Goal: Communication & Community: Answer question/provide support

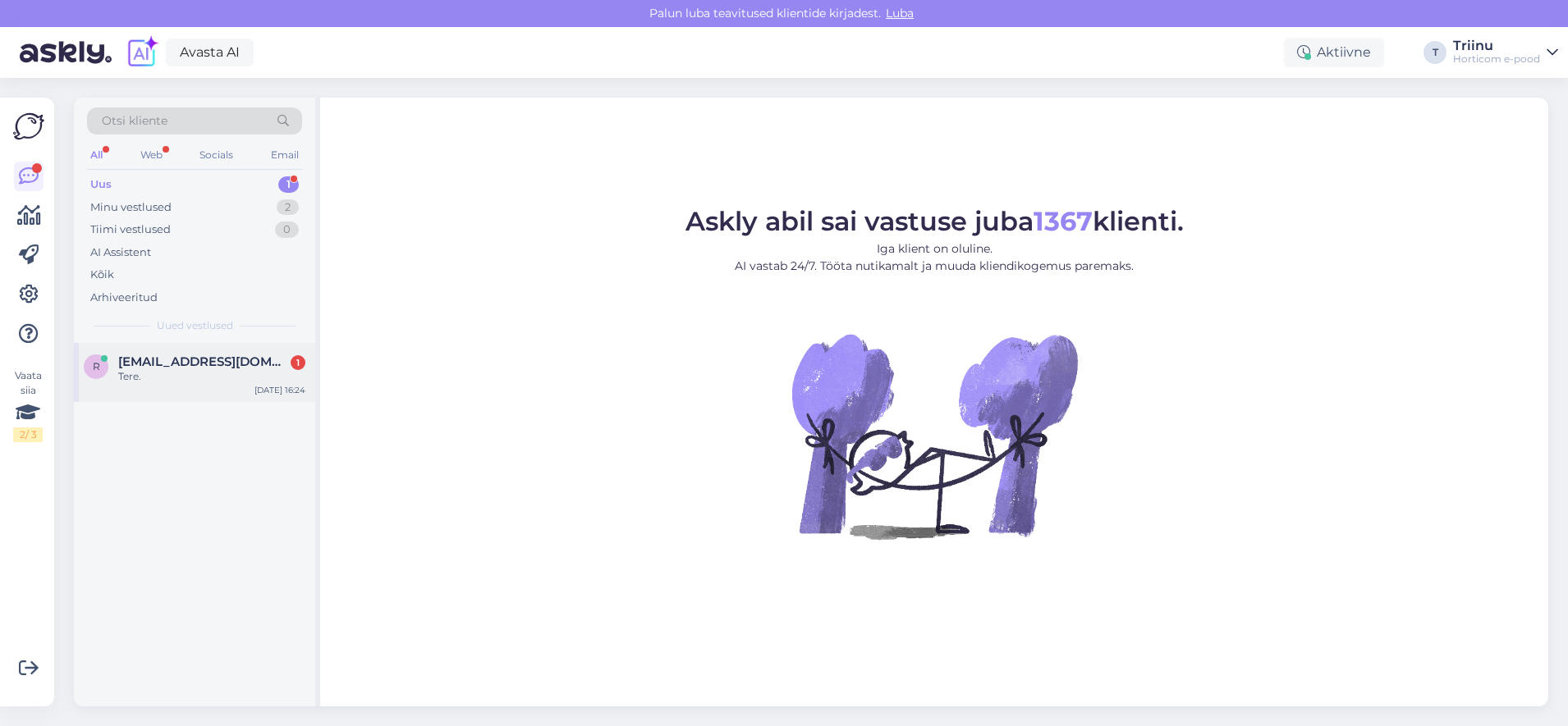
click at [185, 376] on div "Tere." at bounding box center [212, 376] width 187 height 15
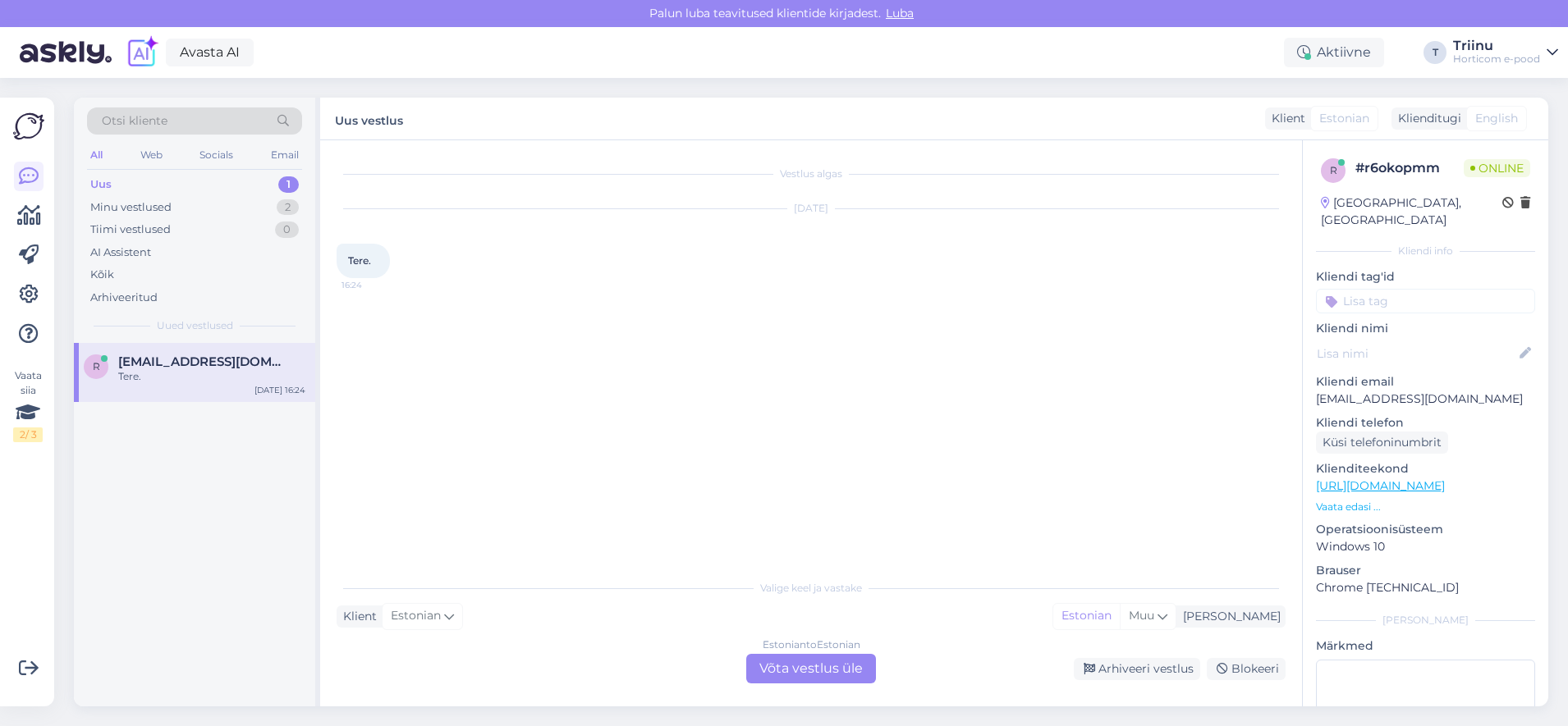
click at [150, 371] on div "Tere." at bounding box center [212, 376] width 187 height 15
click at [785, 671] on div "Estonian to Estonian Võta vestlus üle" at bounding box center [811, 668] width 129 height 30
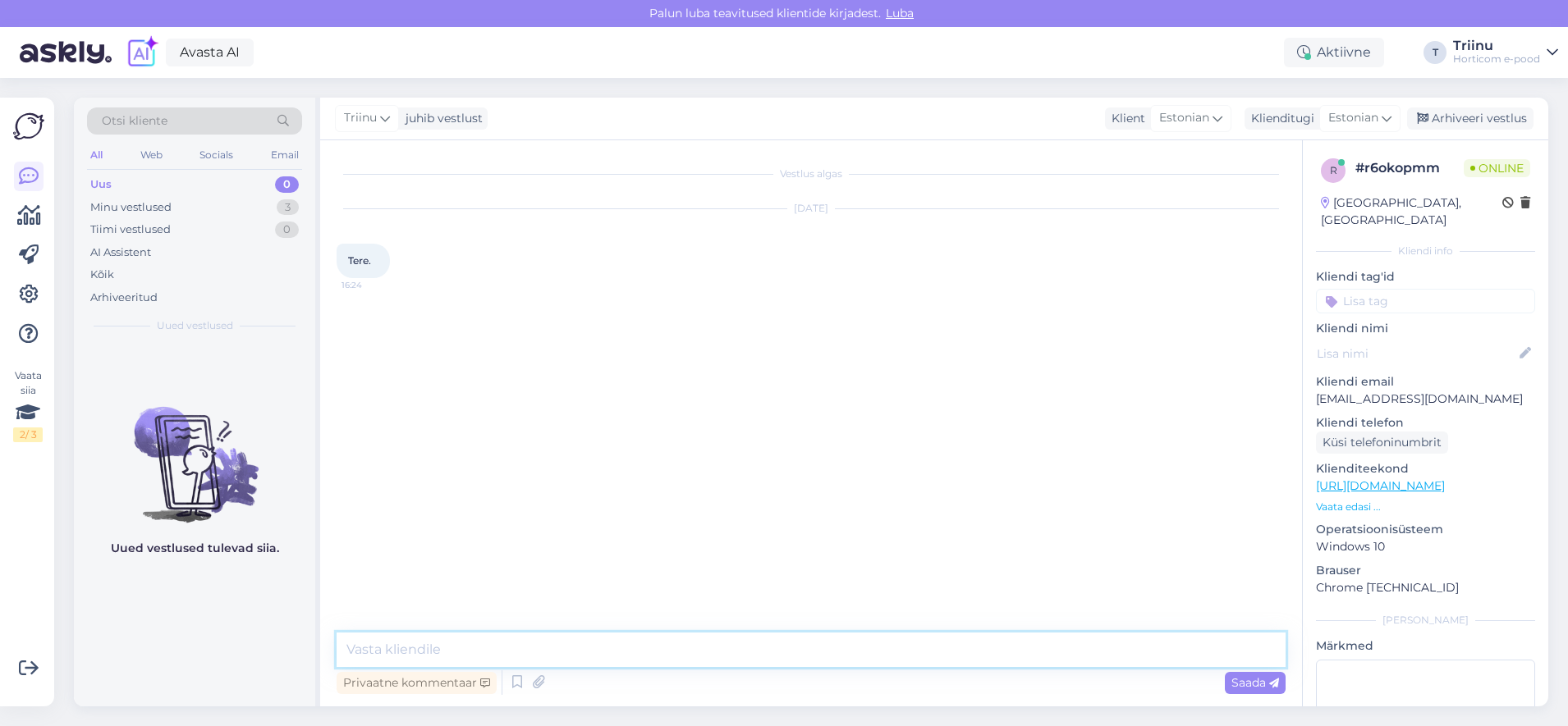
click at [466, 651] on textarea at bounding box center [811, 649] width 949 height 35
type textarea "[PERSON_NAME] saan abiks olla?"
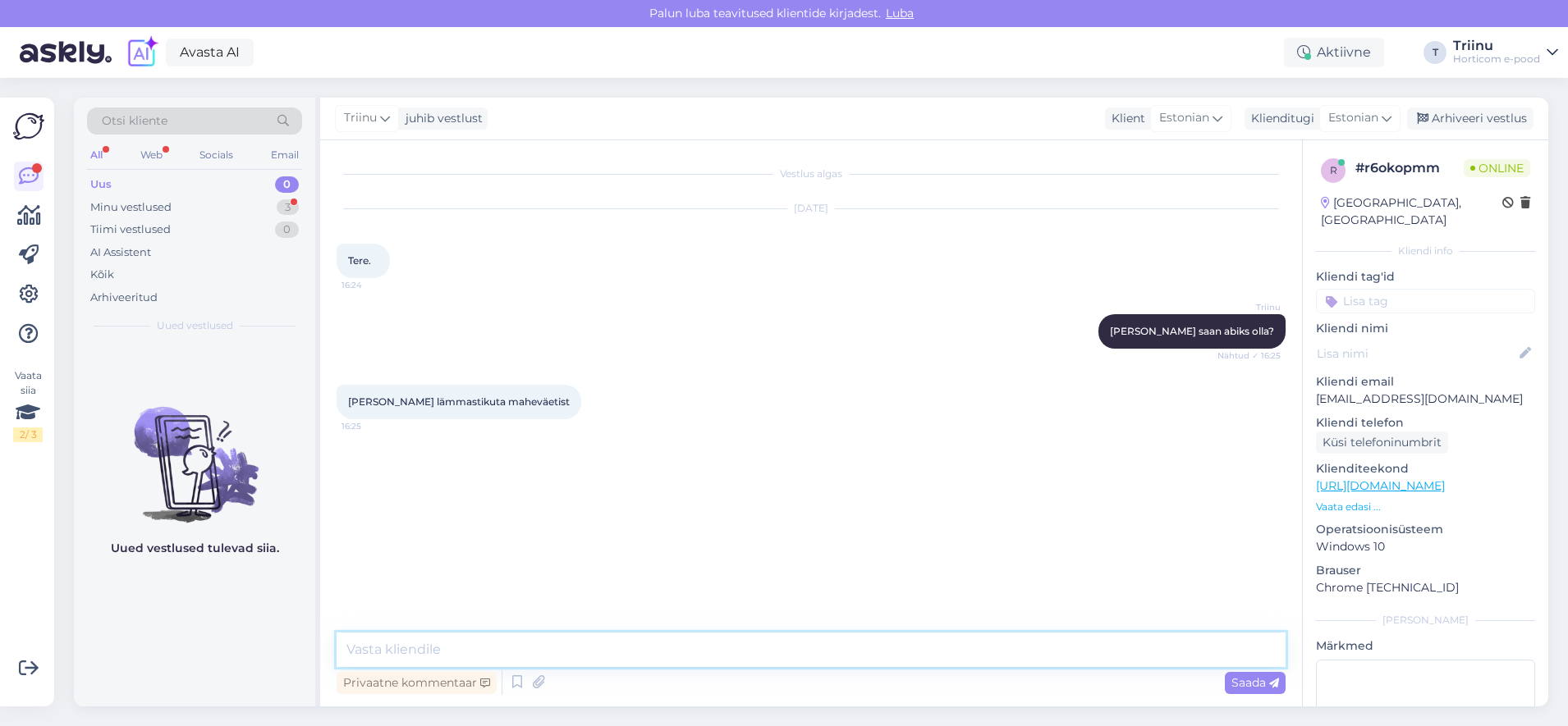
click at [419, 654] on textarea at bounding box center [811, 649] width 949 height 35
type textarea "ma kohe vaatan süsteemist"
click at [485, 641] on textarea at bounding box center [811, 649] width 949 height 35
type textarea "K"
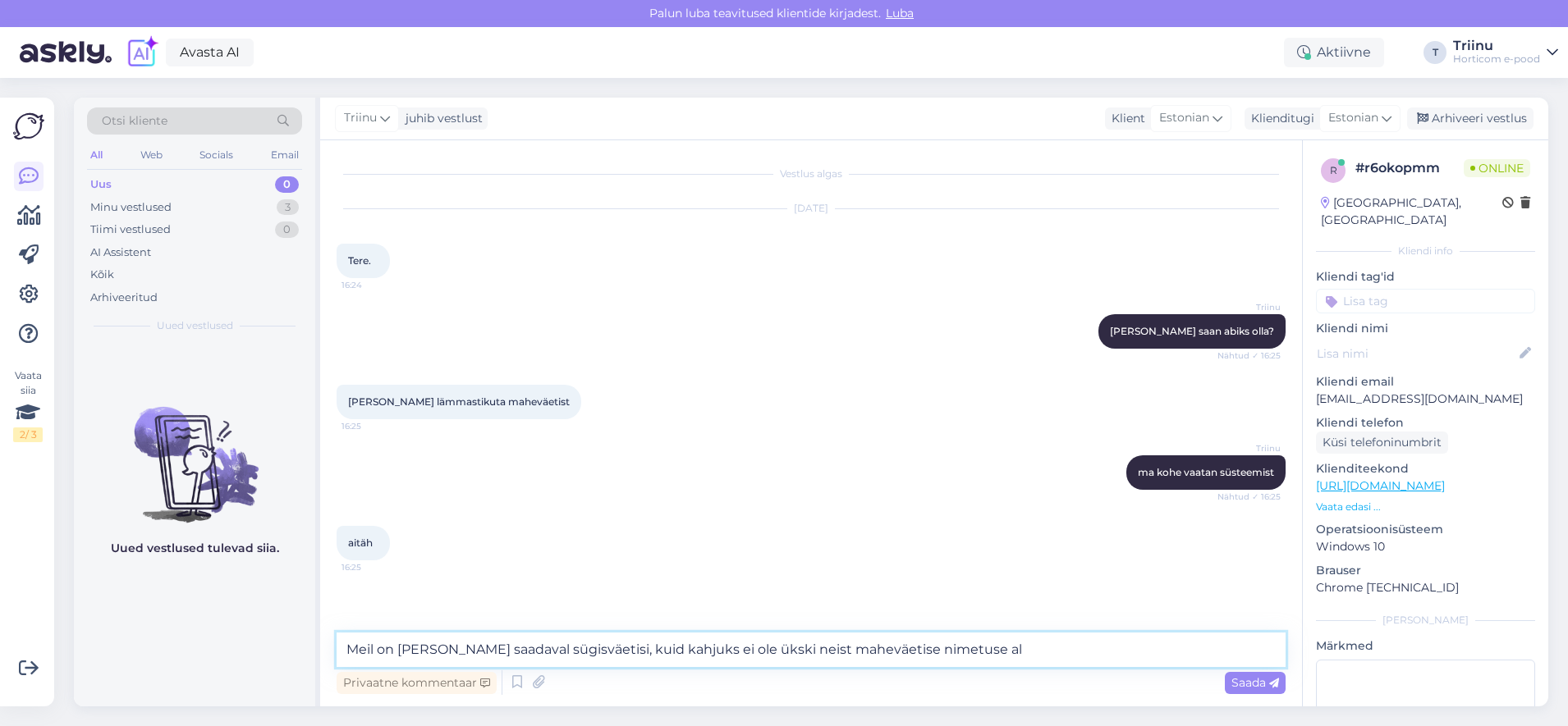
type textarea "Meil on [PERSON_NAME] saadaval sügisväetisi, kuid kahjuks ei ole ükski neist ma…"
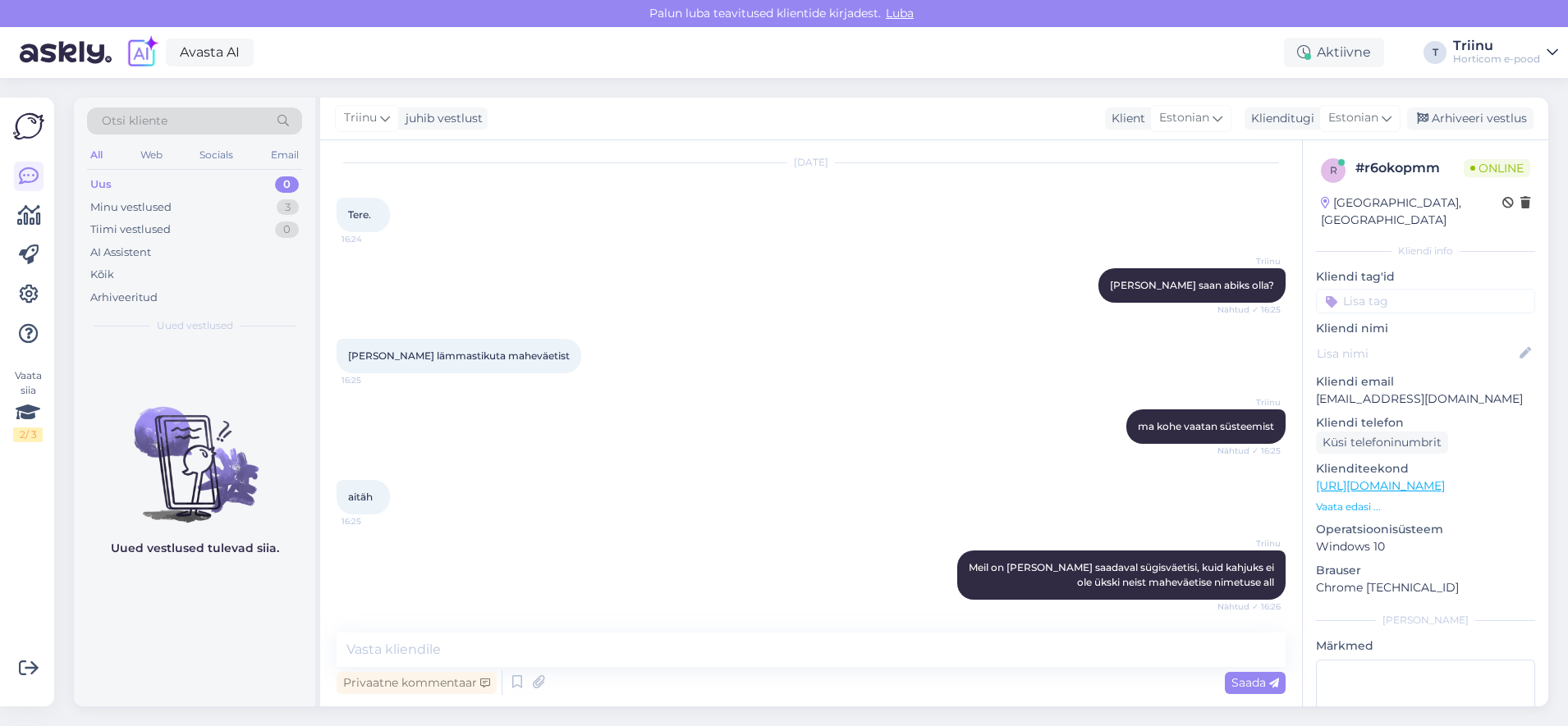
scroll to position [131, 0]
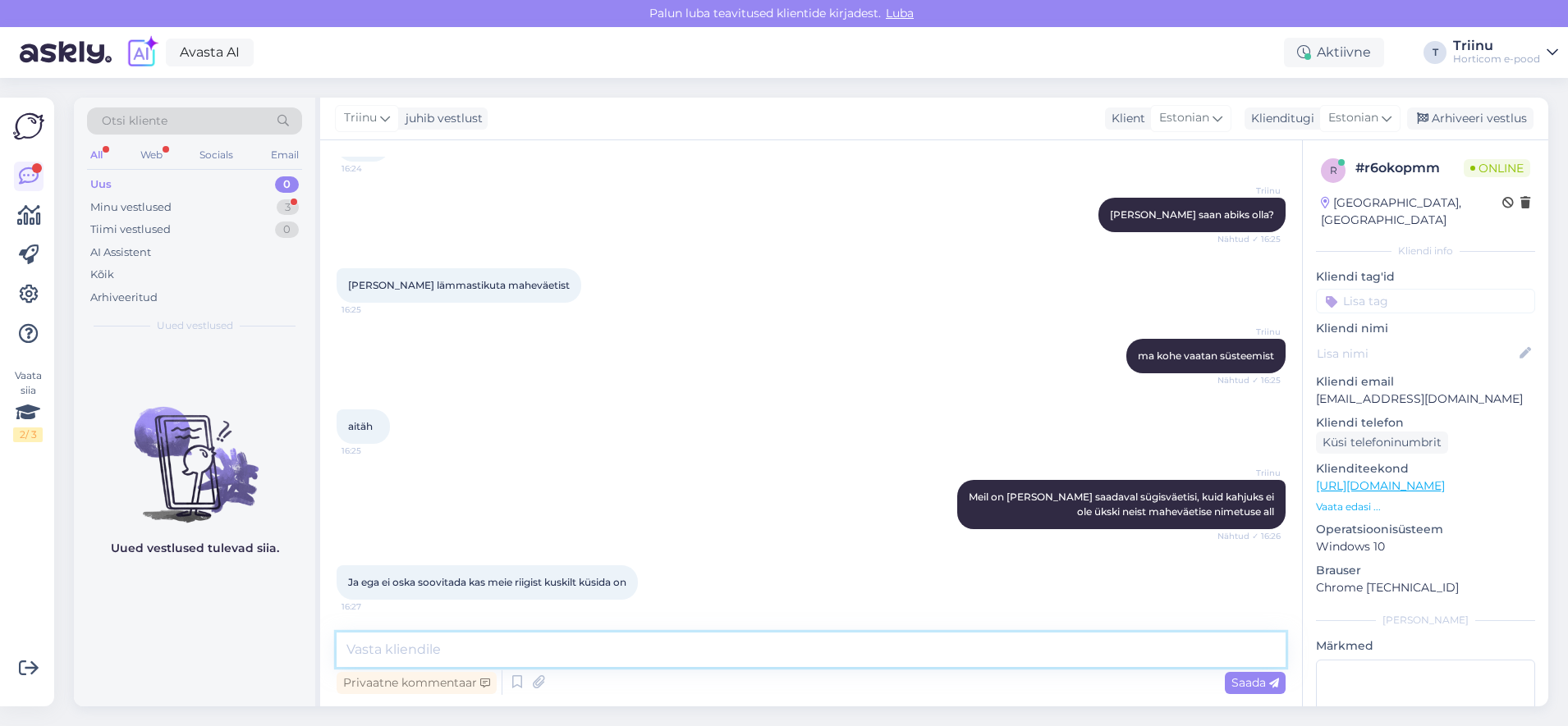
click at [547, 648] on textarea at bounding box center [811, 649] width 949 height 35
click at [522, 648] on textarea "Kahjuks ei oska soovitada. Maheväetisi on raskem toota ning meil on need kõik k…" at bounding box center [811, 649] width 949 height 35
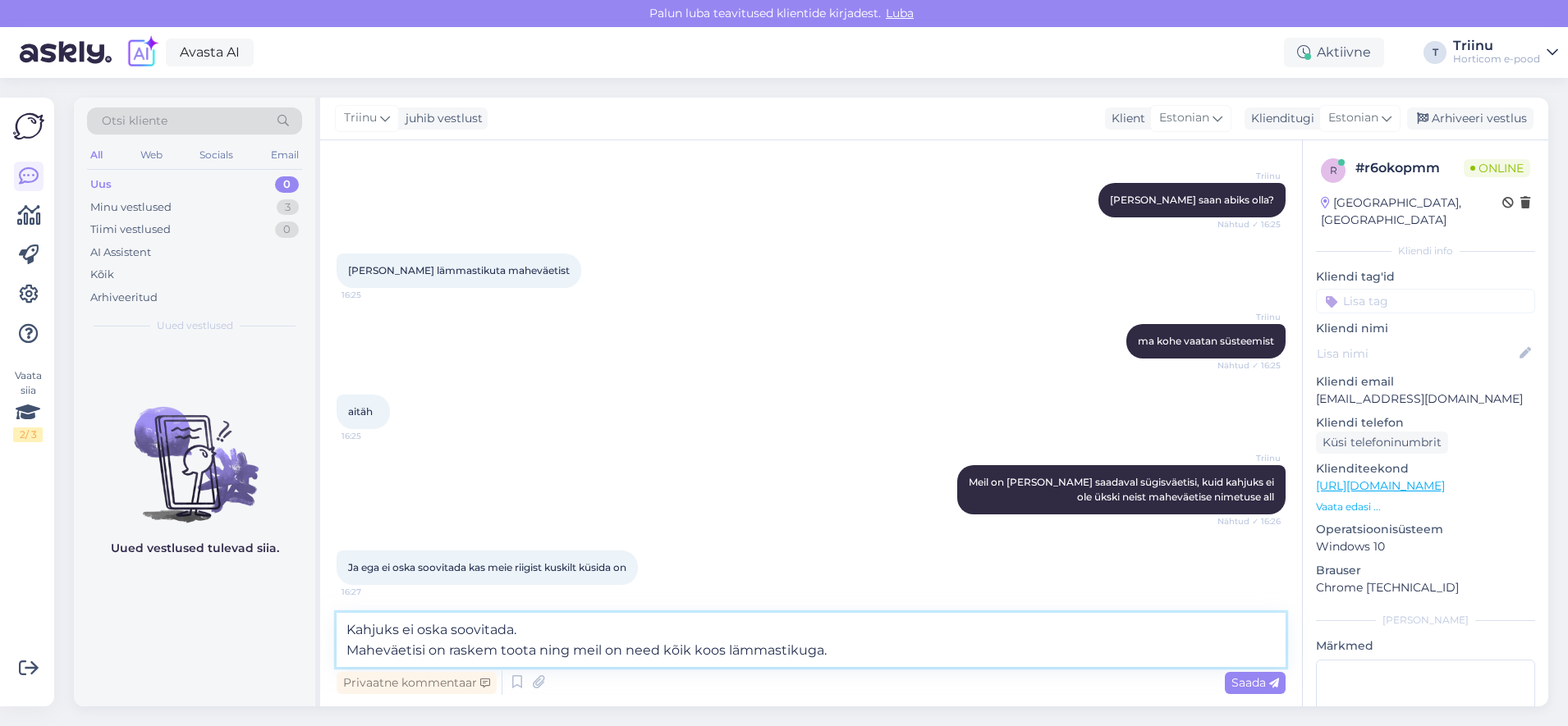
click at [551, 647] on textarea "Kahjuks ei oska soovitada. Maheväetisi on raskem toota ning meil on need kõik k…" at bounding box center [811, 639] width 949 height 54
click at [832, 649] on textarea "Kahjuks ei oska soovitada. Maheväetisi on raskem toota. Kõik maheväetised, mis …" at bounding box center [811, 639] width 949 height 54
type textarea "Kahjuks ei oska soovitada. Maheväetisi on raskem toota. Kõik maheväetised, mis …"
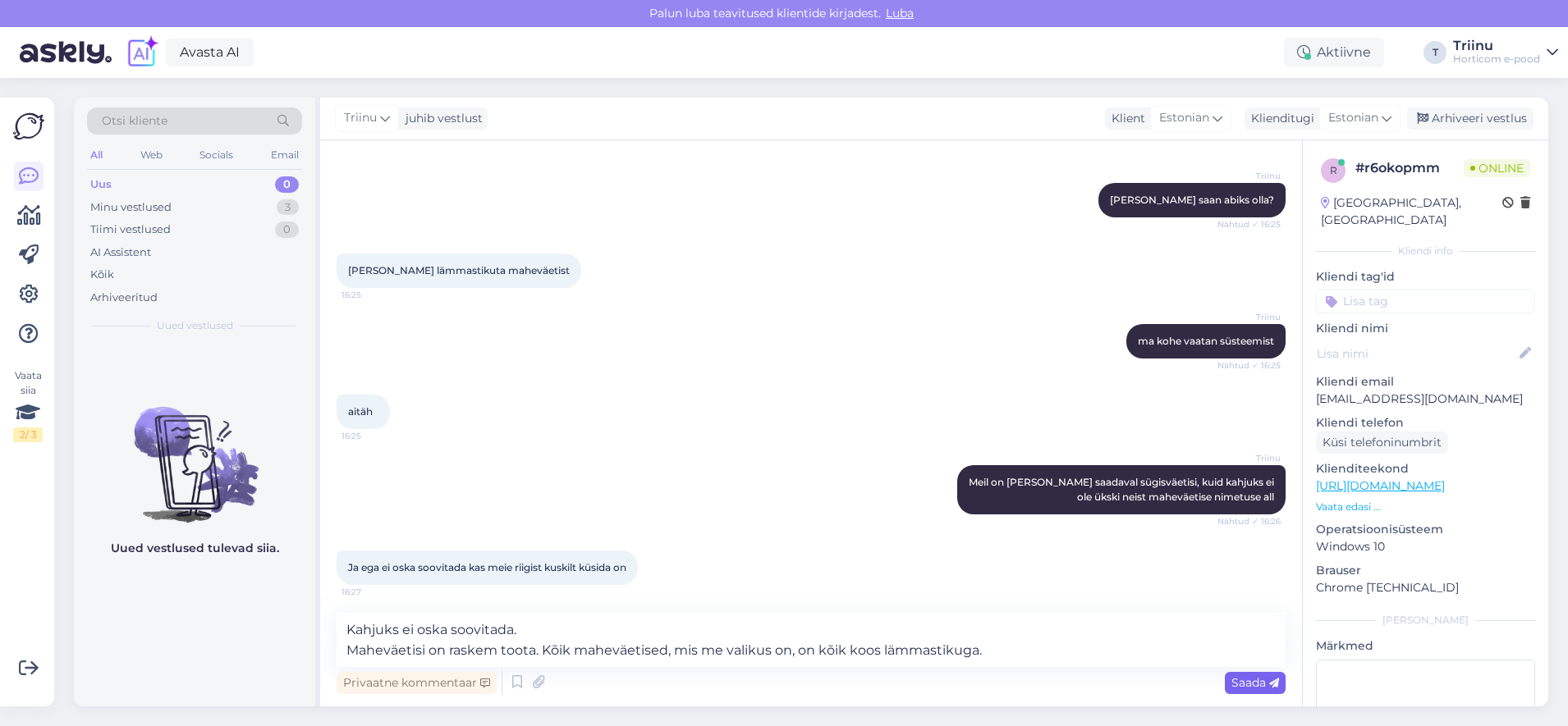
click at [1257, 680] on span "Saada" at bounding box center [1255, 682] width 48 height 15
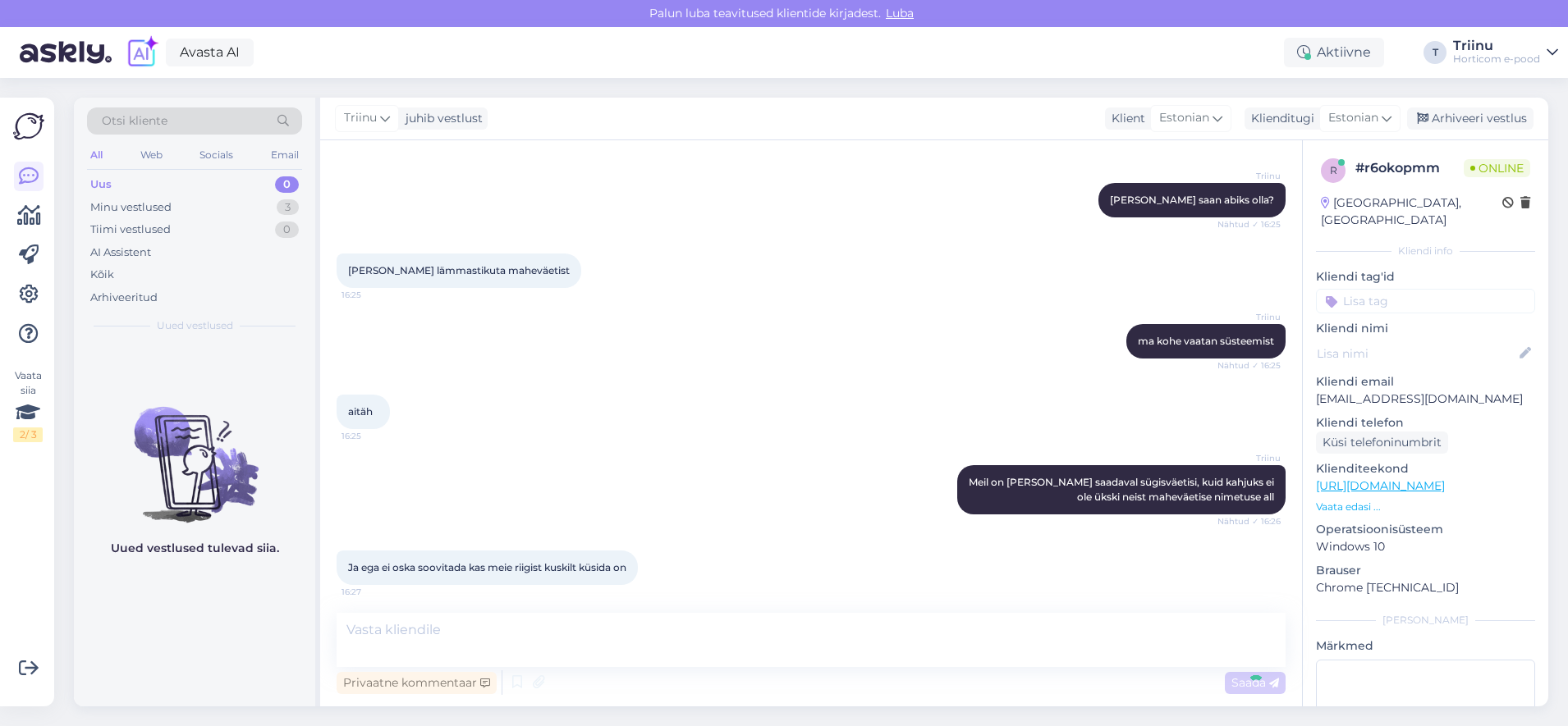
scroll to position [232, 0]
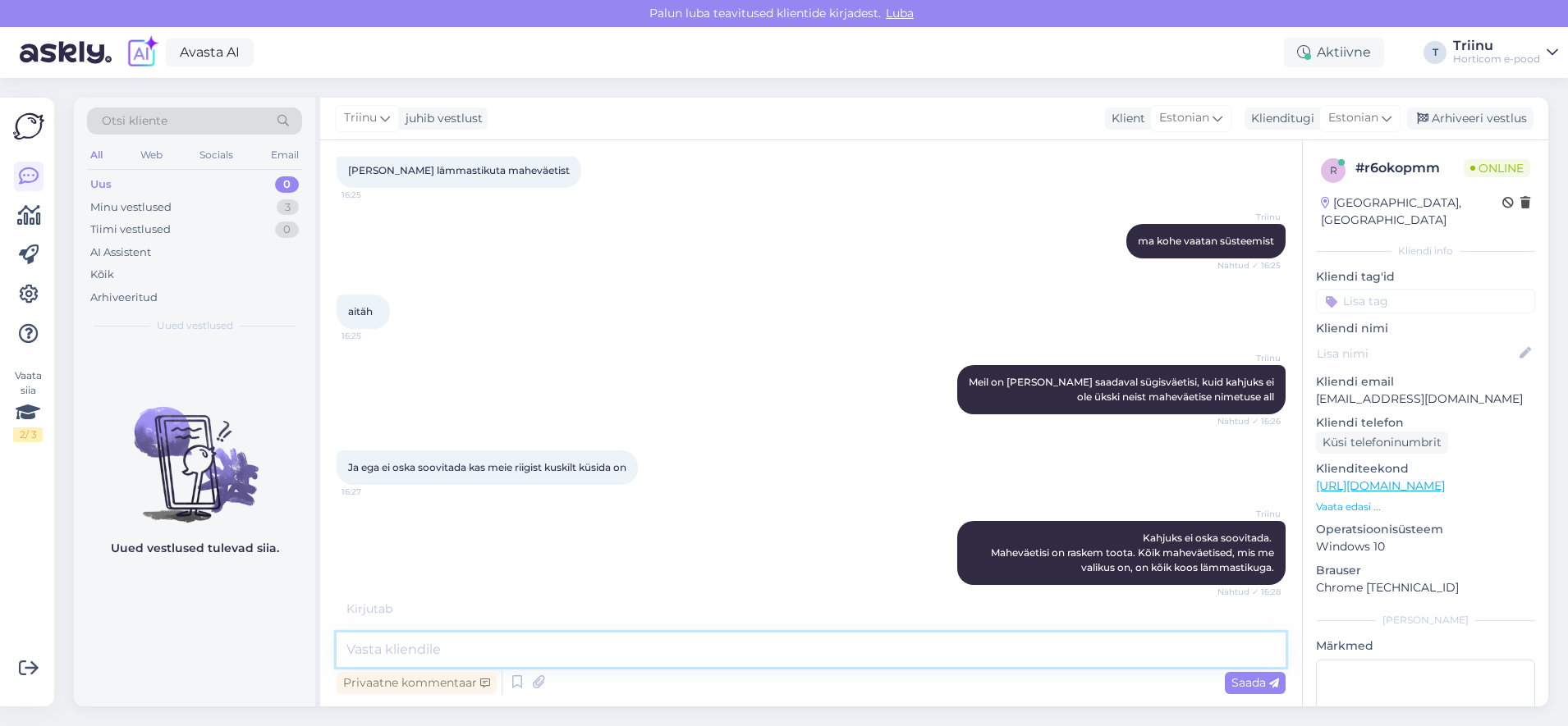
click at [490, 652] on textarea at bounding box center [811, 649] width 949 height 35
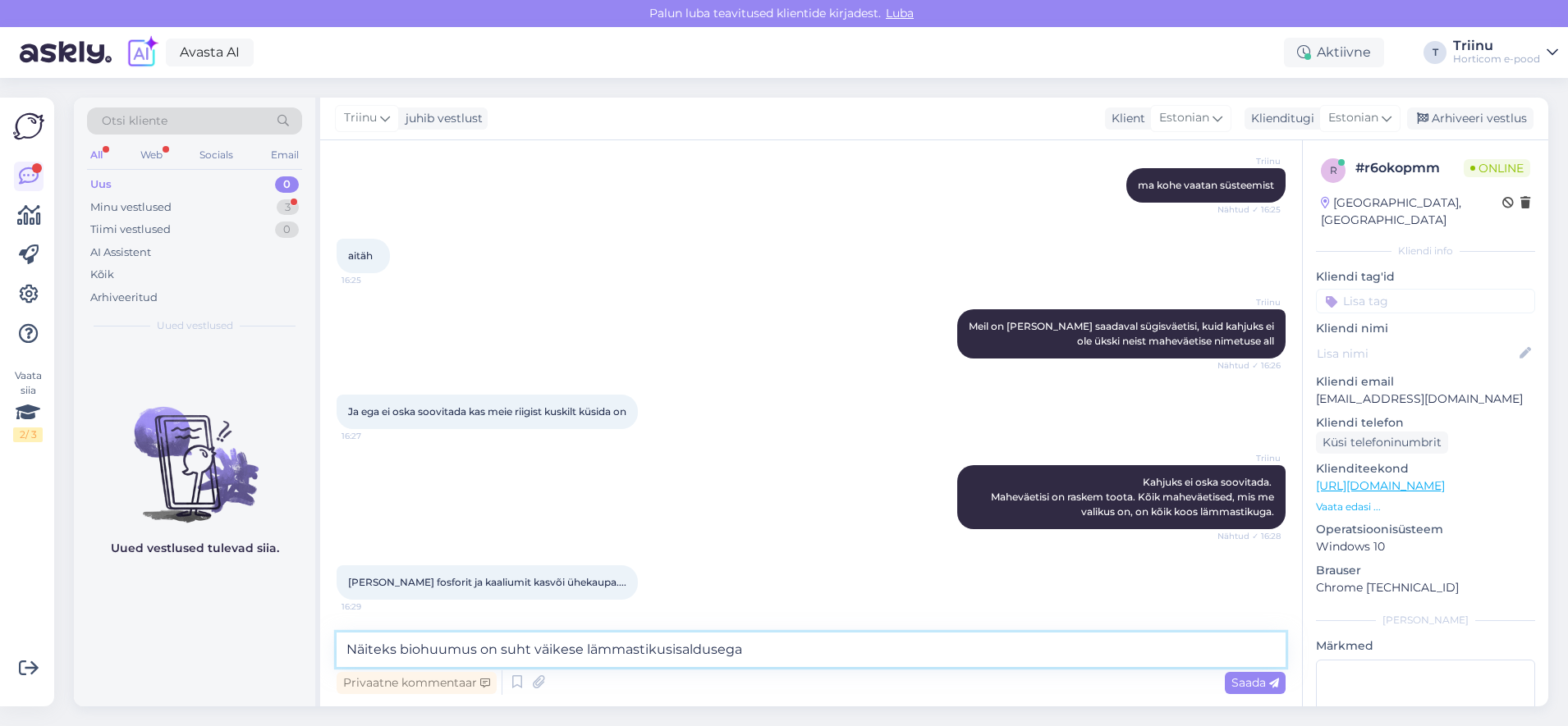
click at [348, 648] on textarea "Näiteks biohuumus on suht väikese lämmastikusisaldusega" at bounding box center [811, 649] width 949 height 35
drag, startPoint x: 794, startPoint y: 659, endPoint x: 171, endPoint y: 637, distance: 623.4
click at [171, 637] on div "Otsi kliente All Web Socials Email Uus 0 Minu vestlused 3 Tiimi vestlused 0 AI …" at bounding box center [811, 402] width 1474 height 609
type textarea "Kohe vaatan süsteemist"
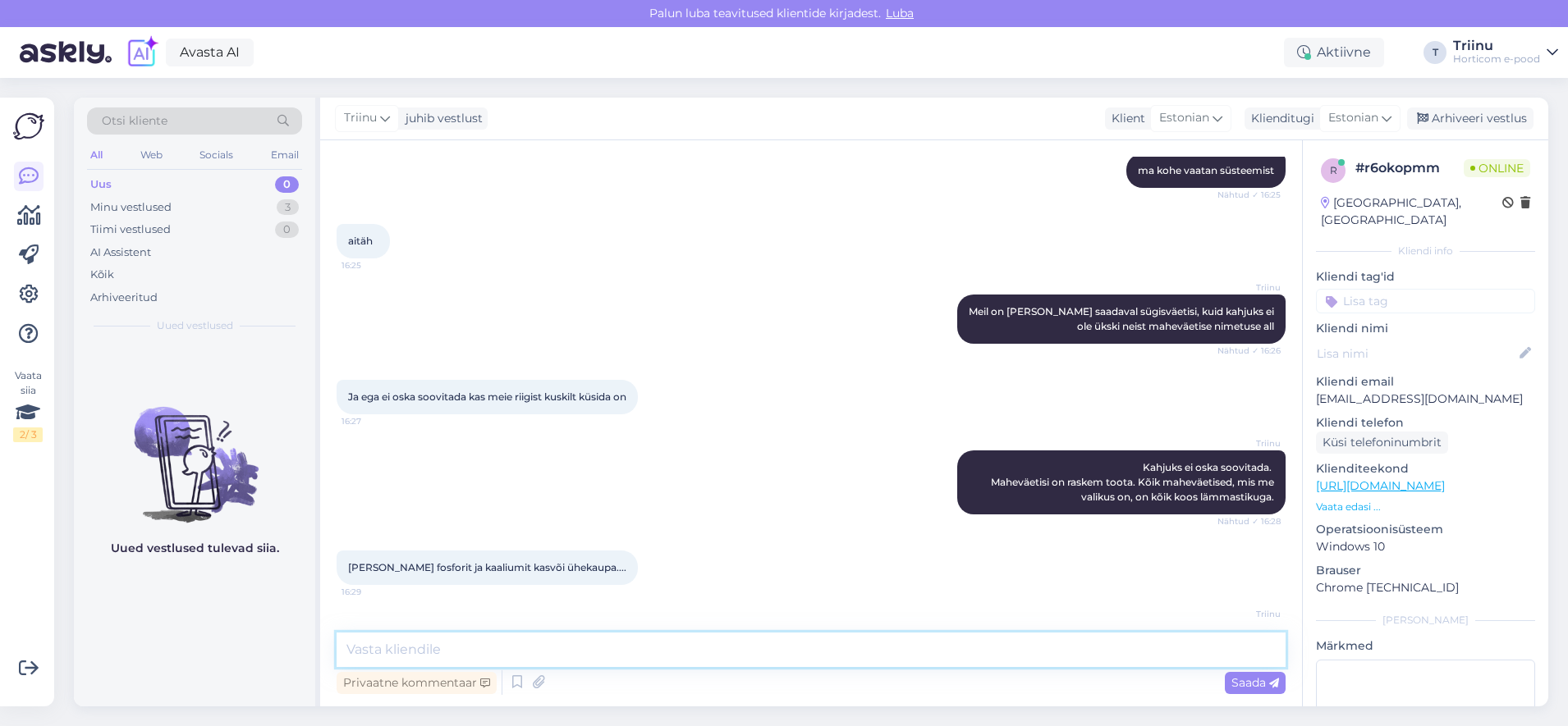
scroll to position [373, 0]
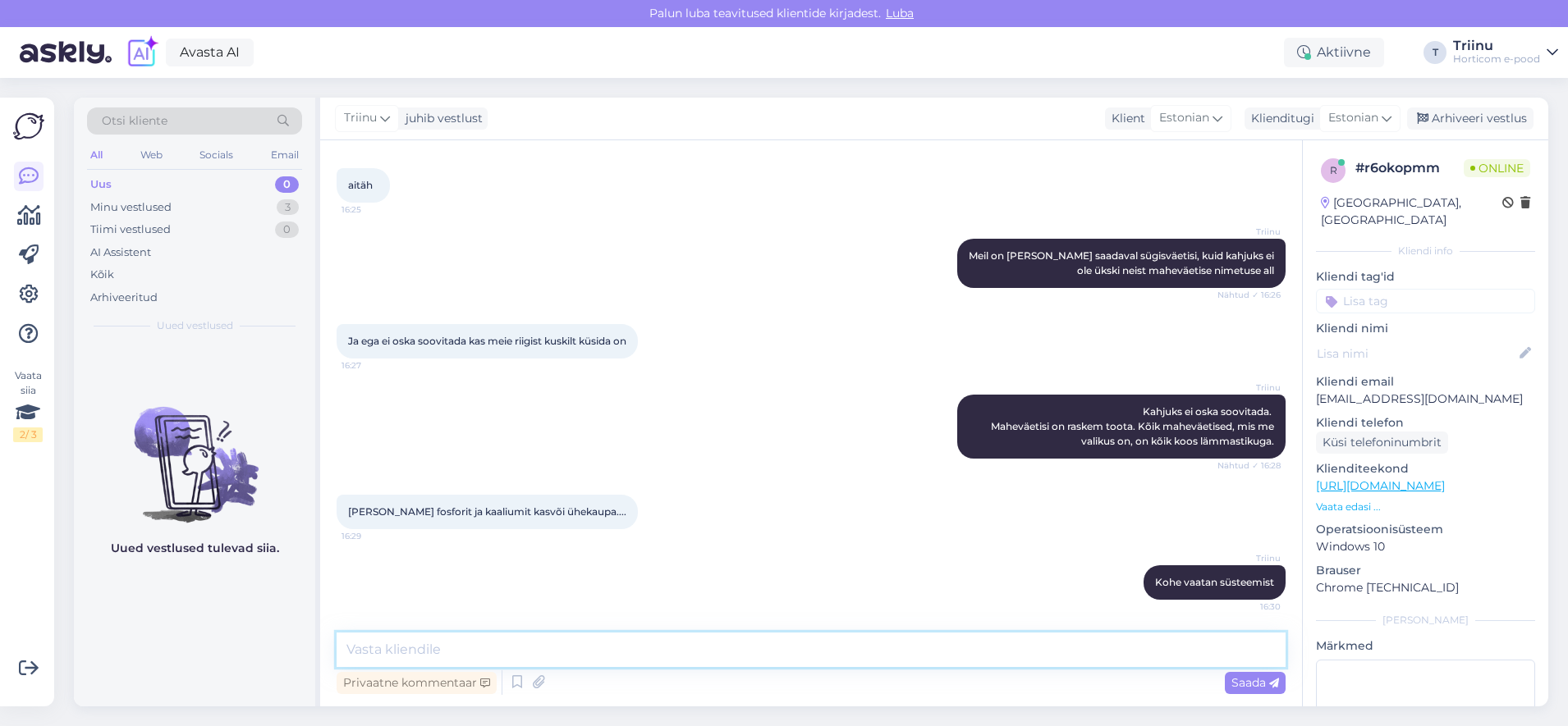
click at [487, 650] on textarea at bounding box center [811, 649] width 949 height 35
paste textarea "Väetis Kaaliumsulfaat 0-0-50,2+54SO4 granuleeritud 25kg"
type textarea "On olemas: Väetis Kaaliumsulfaat 0-0-50,2+54SO4 granuleeritud 25kg"
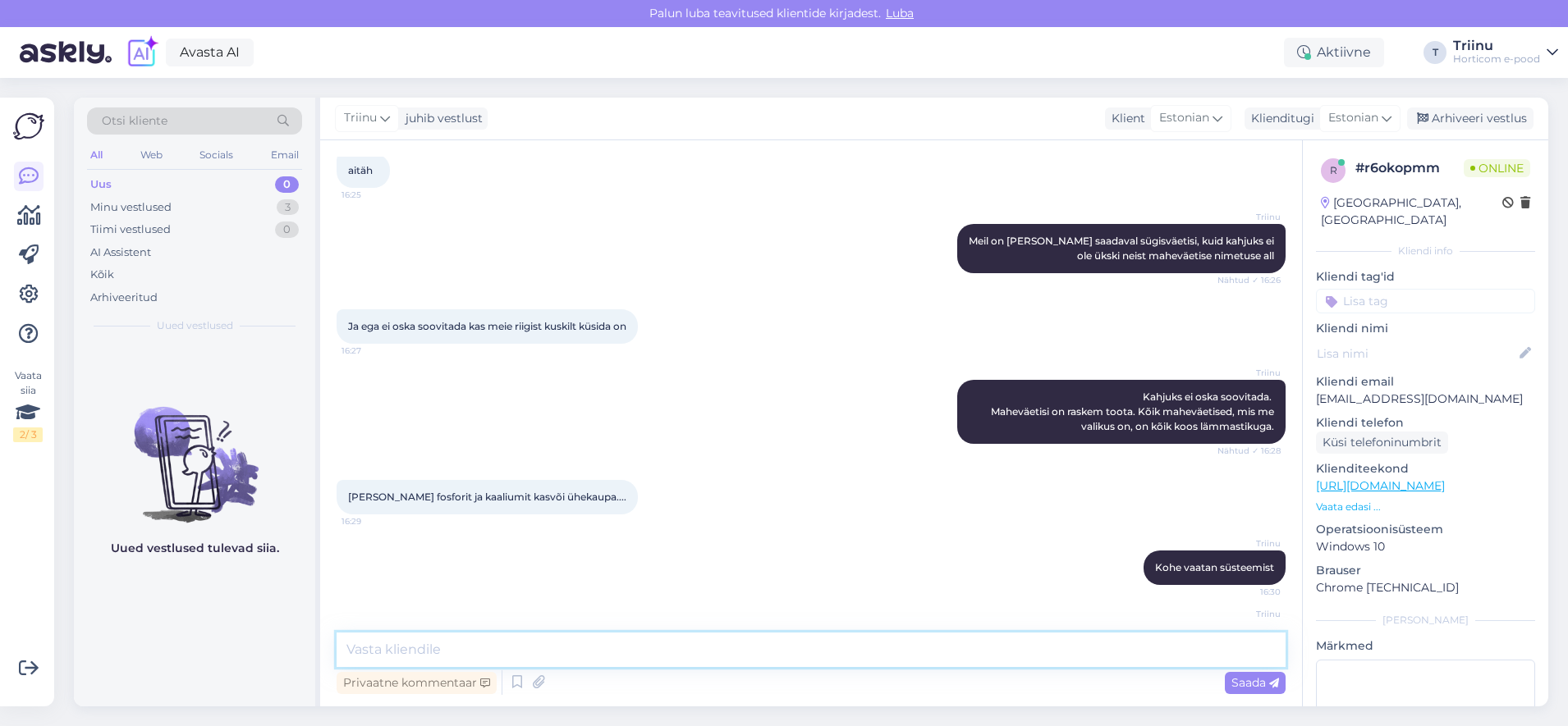
scroll to position [457, 0]
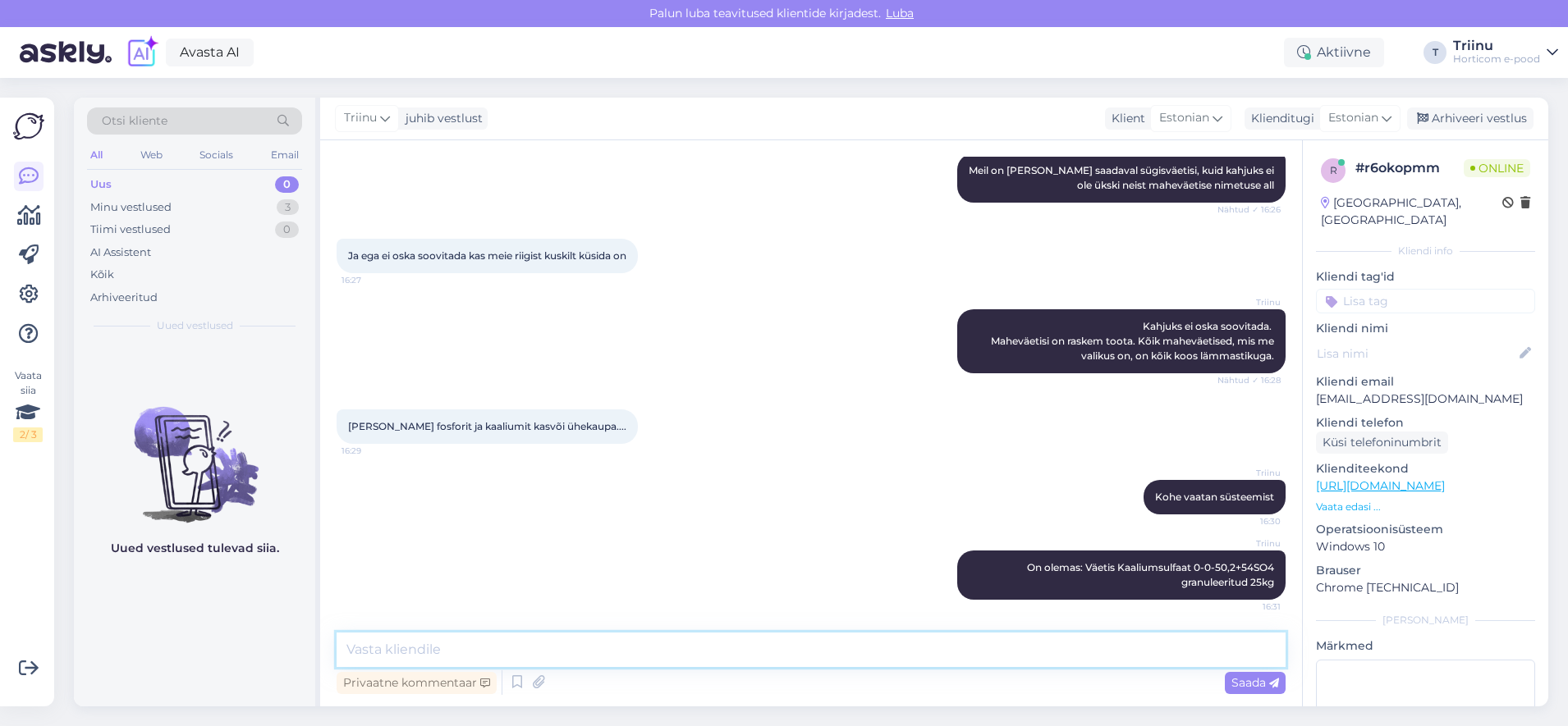
click at [447, 647] on textarea at bounding box center [811, 649] width 949 height 35
type textarea "O"
type textarea "Aga sel pole taas bio-tähist"
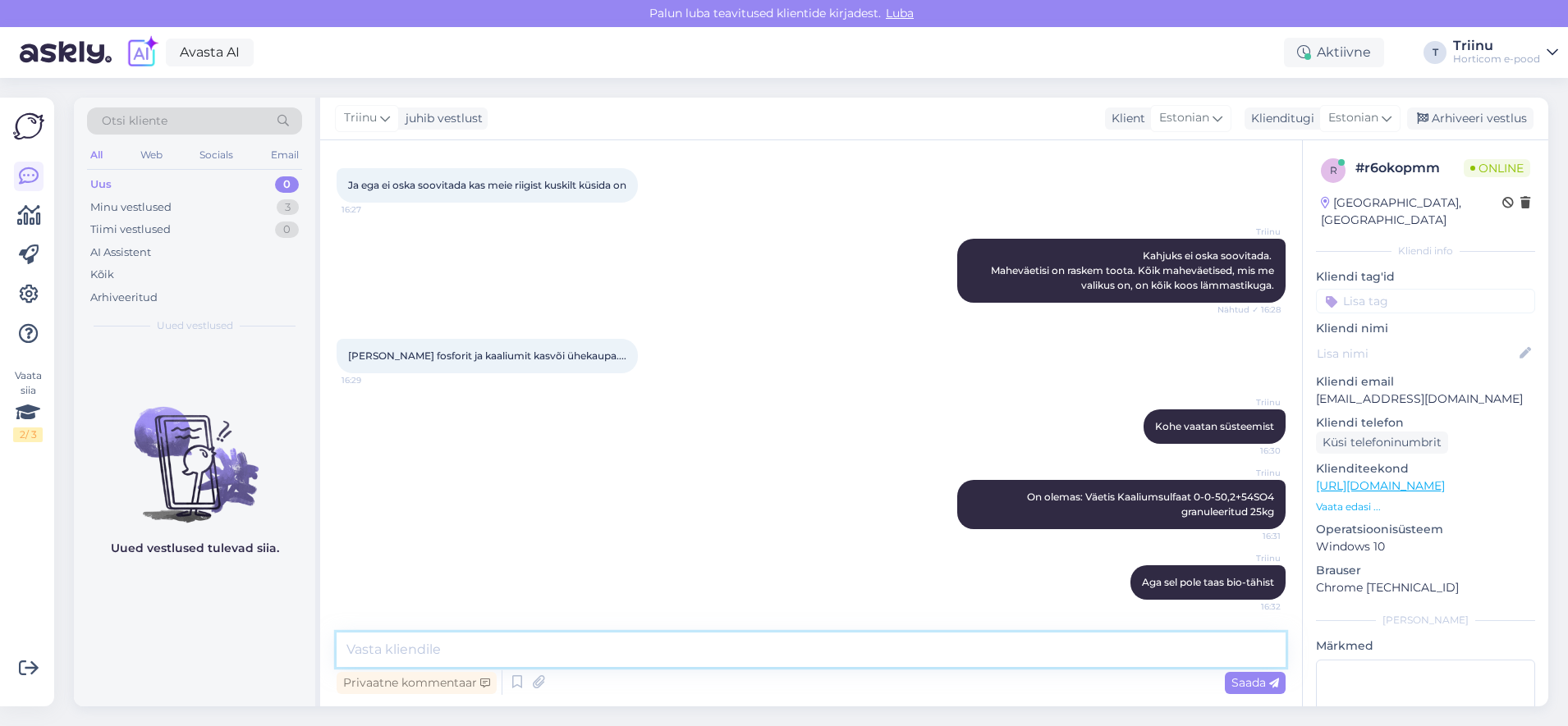
click at [436, 647] on textarea at bounding box center [811, 649] width 949 height 35
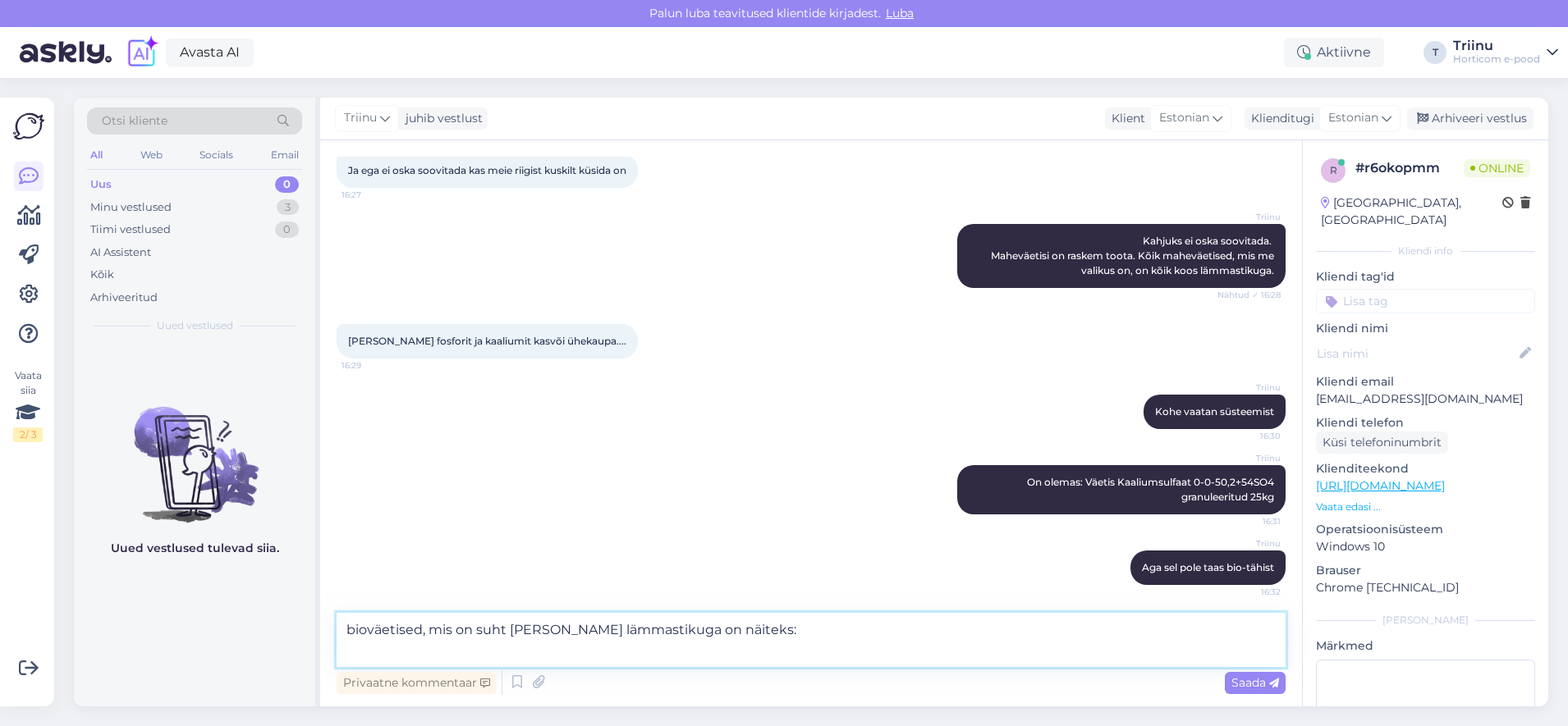
click at [765, 628] on textarea "bioväetised, mis on suht [PERSON_NAME] lämmastikuga on näiteks:" at bounding box center [811, 639] width 949 height 54
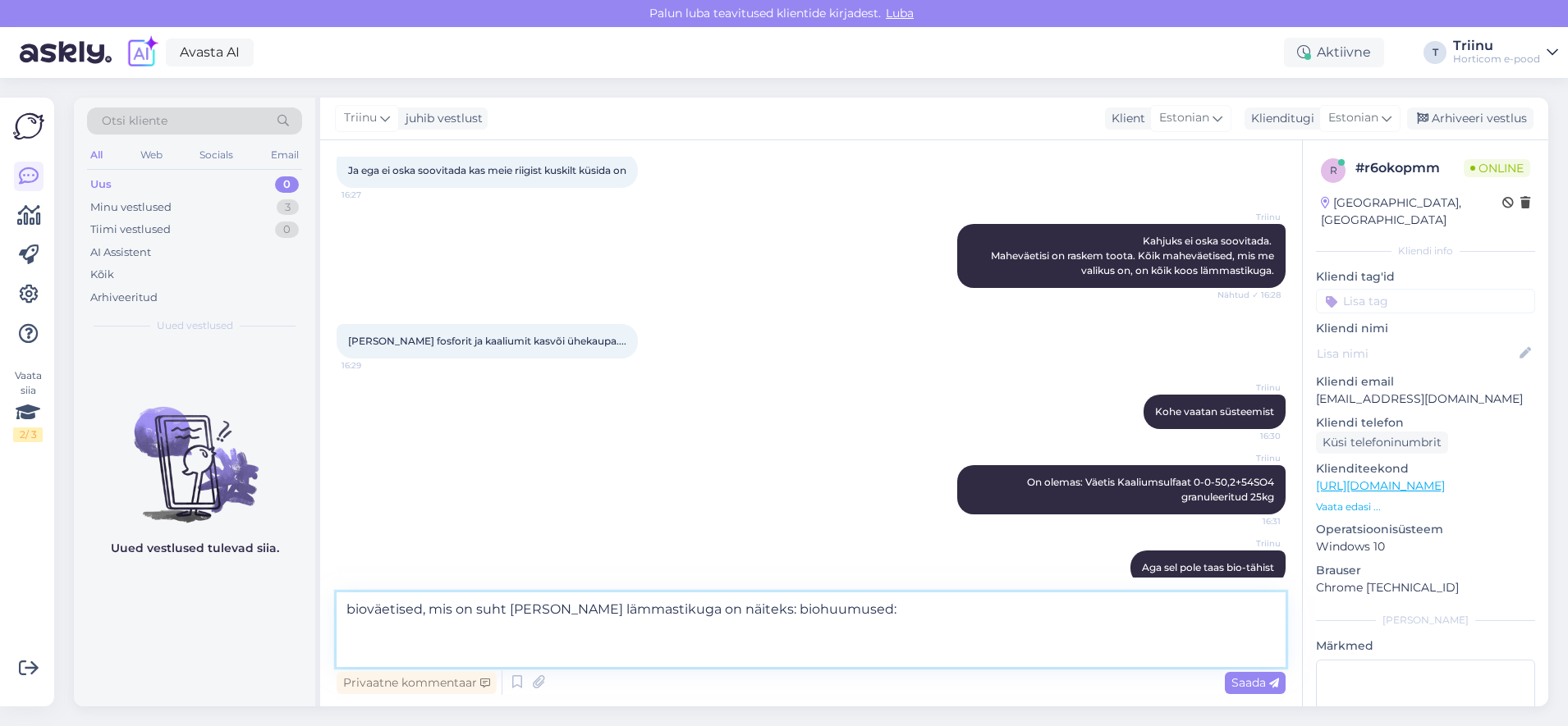
paste textarea "[URL][DOMAIN_NAME]"
type textarea "bioväetised, mis on suht [PERSON_NAME] lämmastikuga on näiteks: biohuumused: [U…"
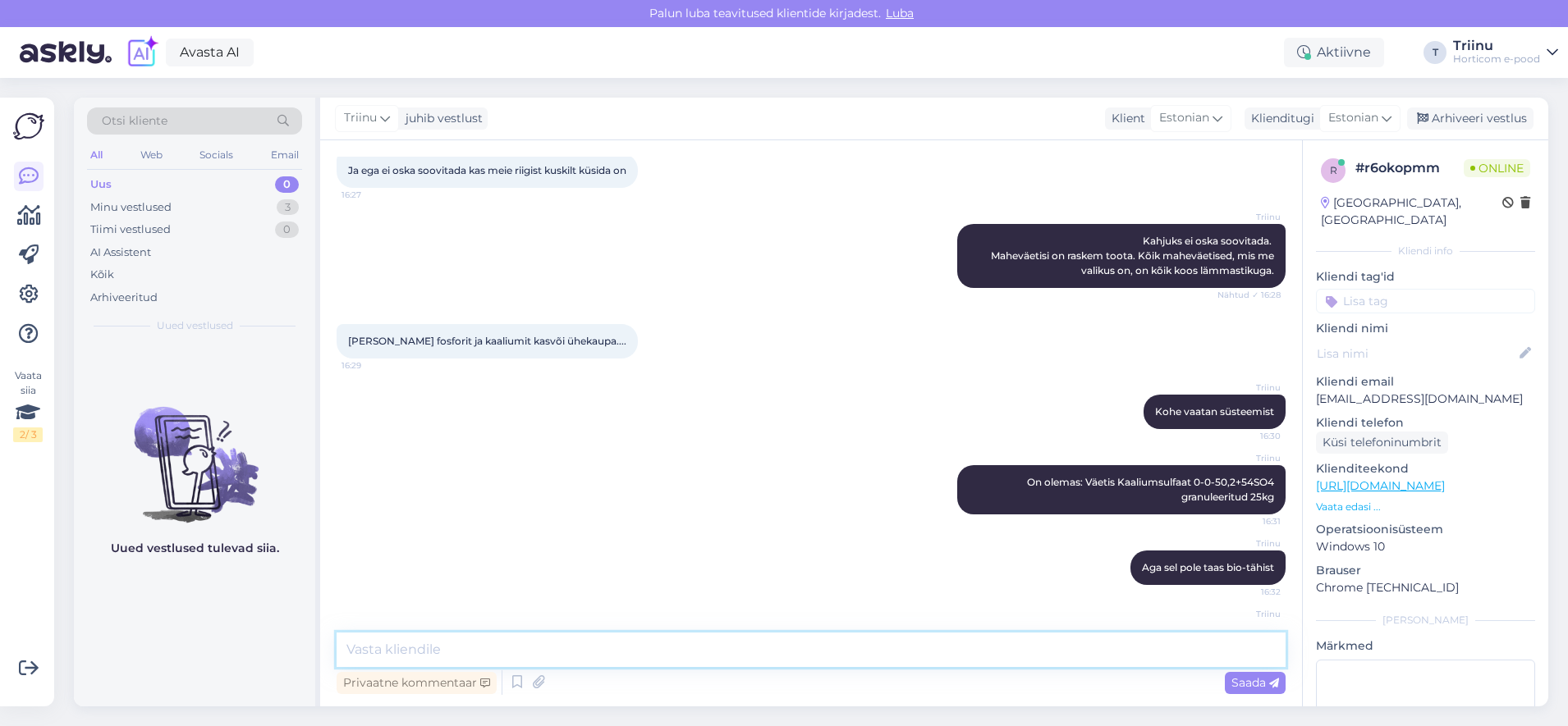
scroll to position [643, 0]
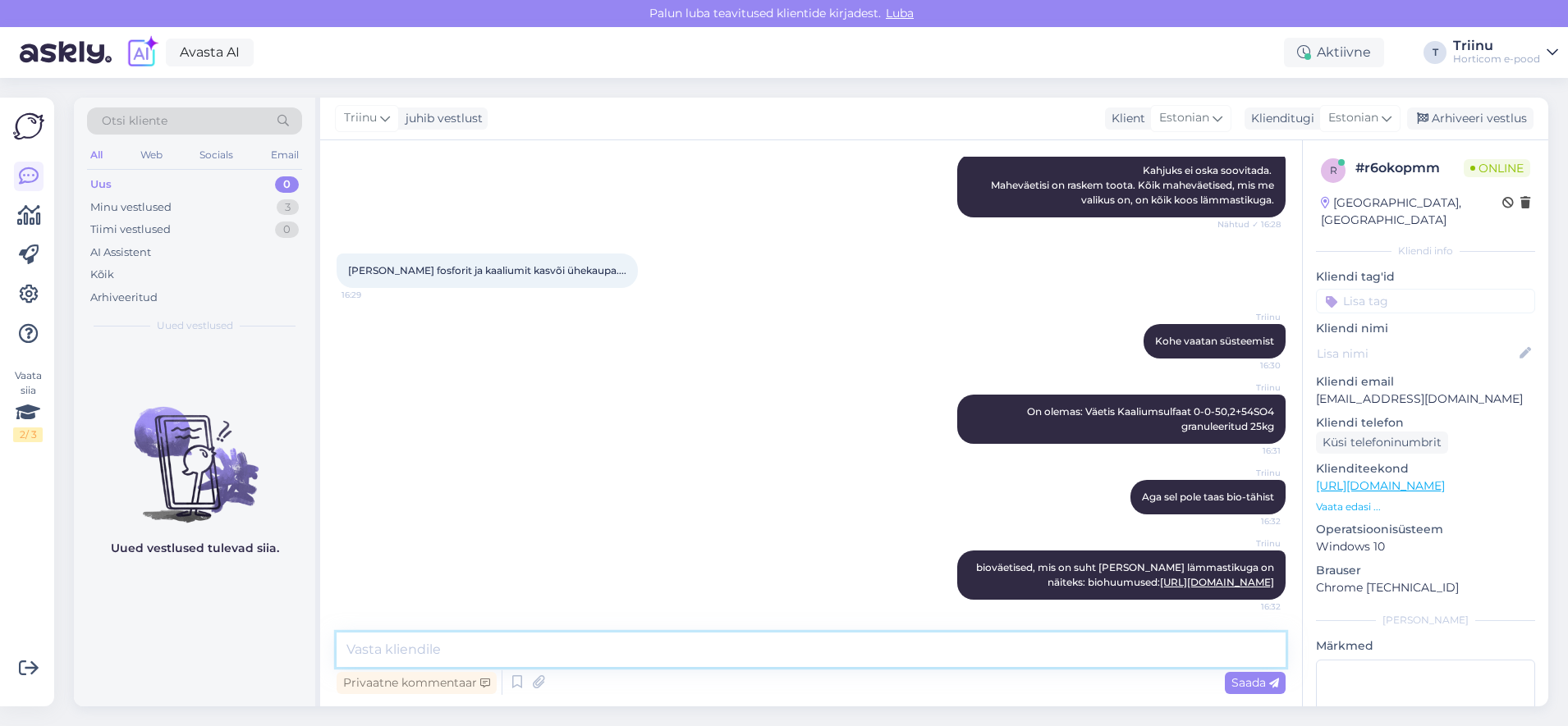
click at [719, 639] on textarea at bounding box center [811, 649] width 949 height 35
click at [542, 649] on textarea "aga seal [PERSON_NAME] koostisosi" at bounding box center [811, 649] width 949 height 35
drag, startPoint x: 555, startPoint y: 649, endPoint x: 281, endPoint y: 615, distance: 276.1
click at [281, 615] on div "Otsi kliente All Web Socials Email Uus 0 Minu vestlused 3 Tiimi vestlused 0 AI …" at bounding box center [811, 402] width 1474 height 609
type textarea "Mis taimedele väetist täpsemalt otsite?"
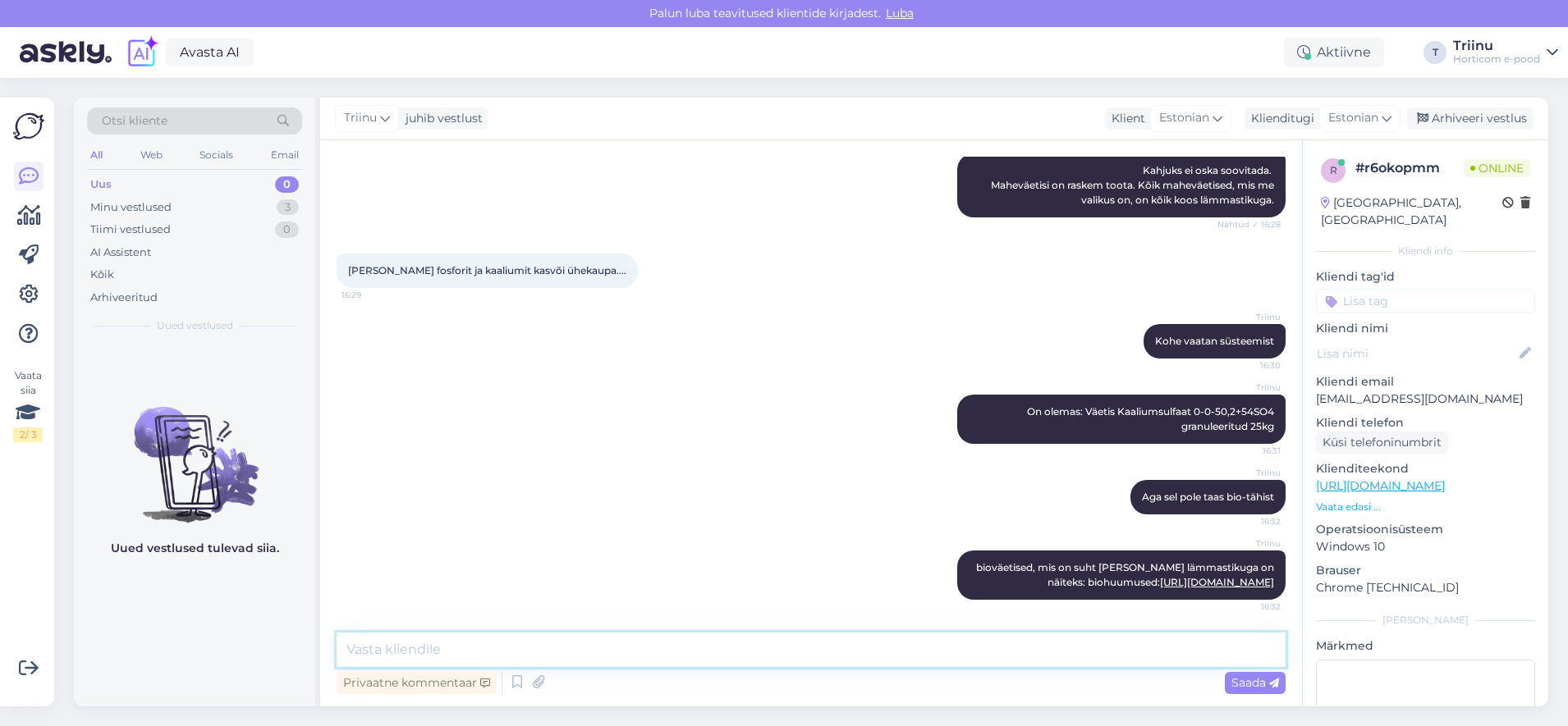
scroll to position [714, 0]
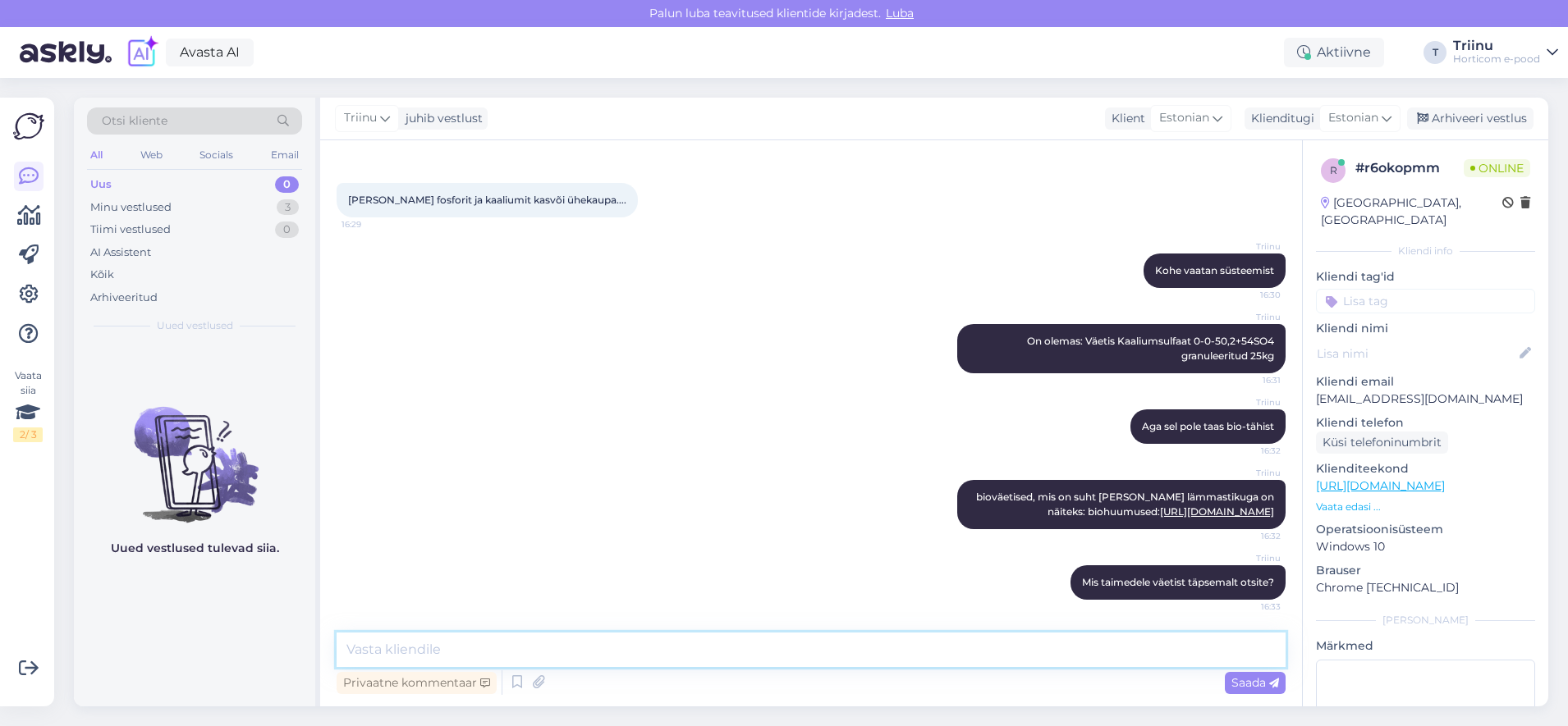
click at [396, 640] on textarea at bounding box center [811, 649] width 949 height 35
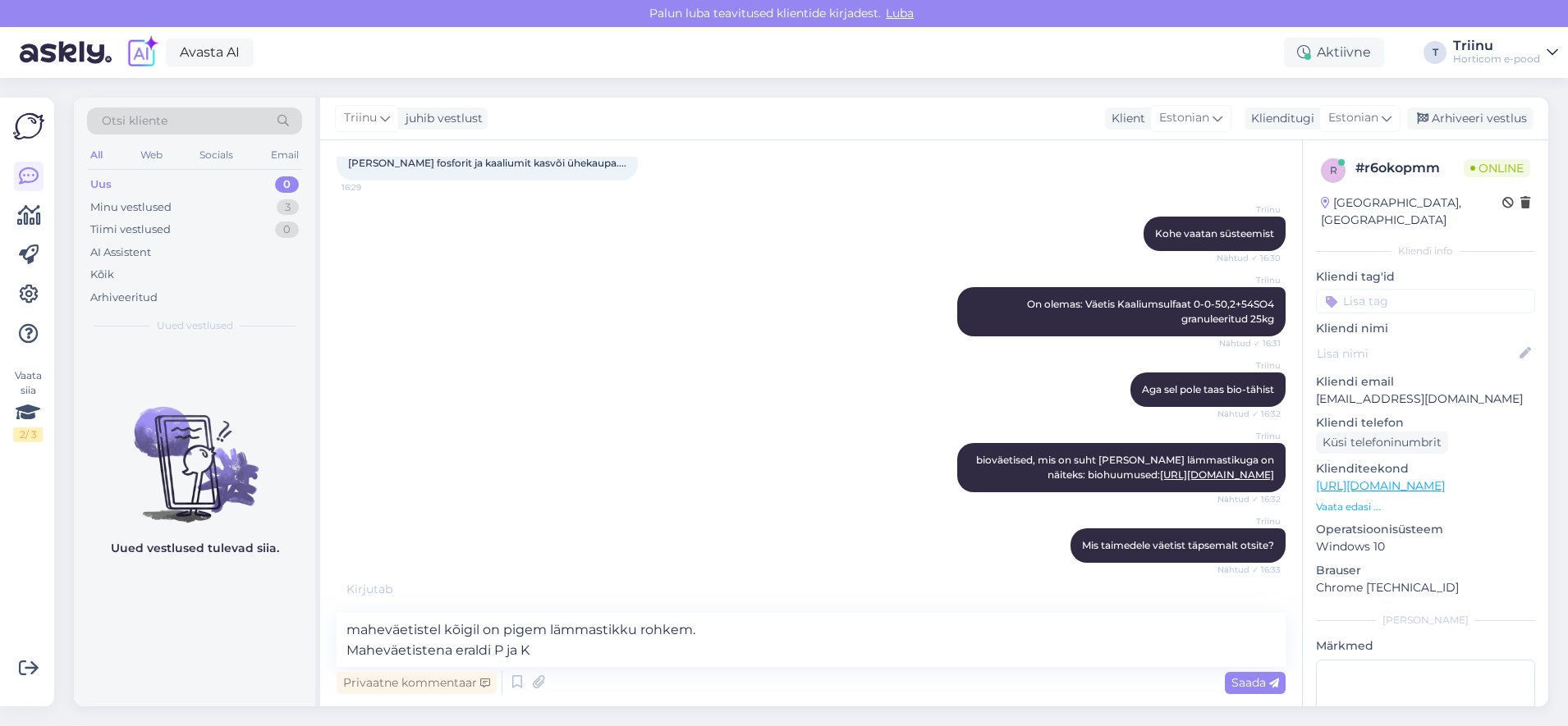
scroll to position [804, 0]
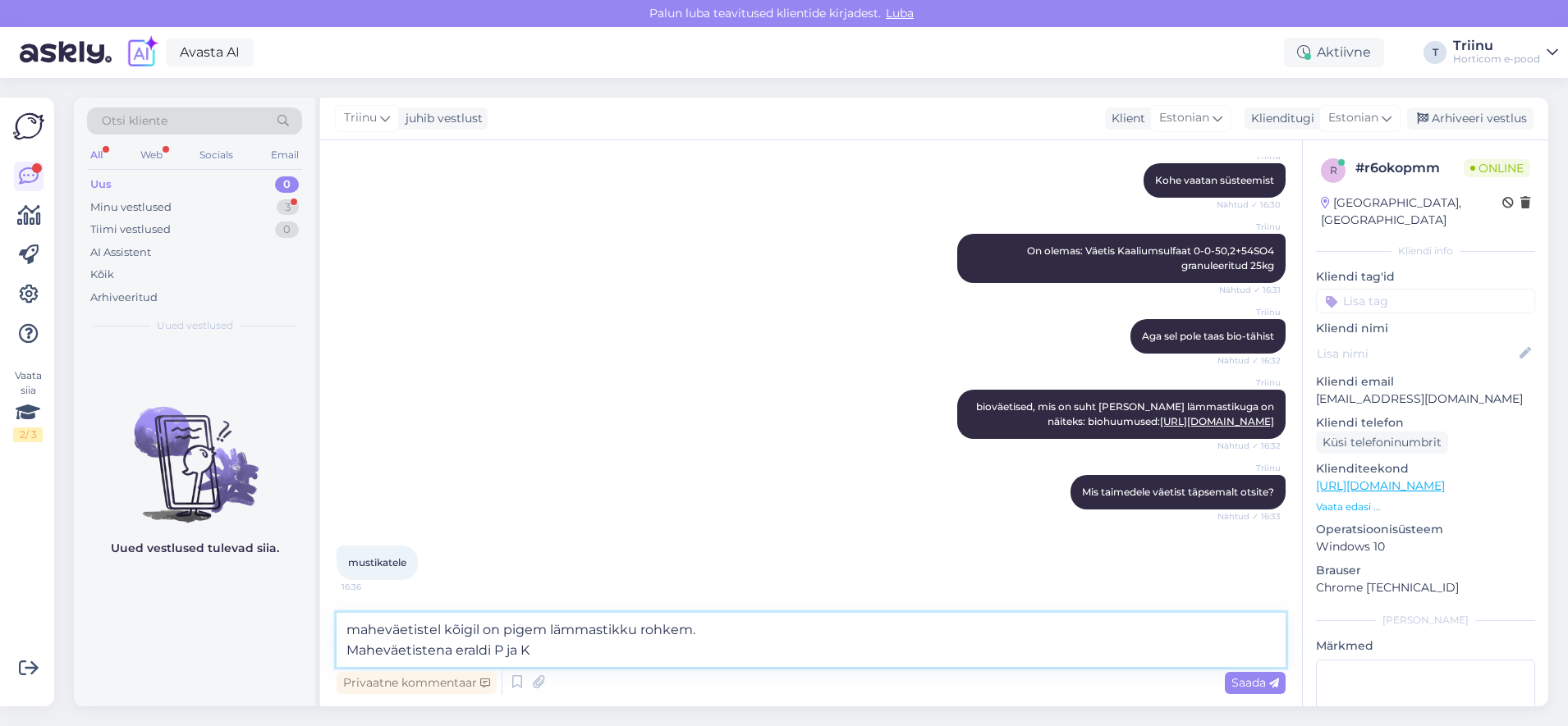
drag, startPoint x: 536, startPoint y: 648, endPoint x: 313, endPoint y: 624, distance: 224.3
click at [313, 624] on div "Otsi kliente All Web Socials Email Uus 0 Minu vestlused 3 Tiimi vestlused 0 AI …" at bounding box center [811, 402] width 1474 height 609
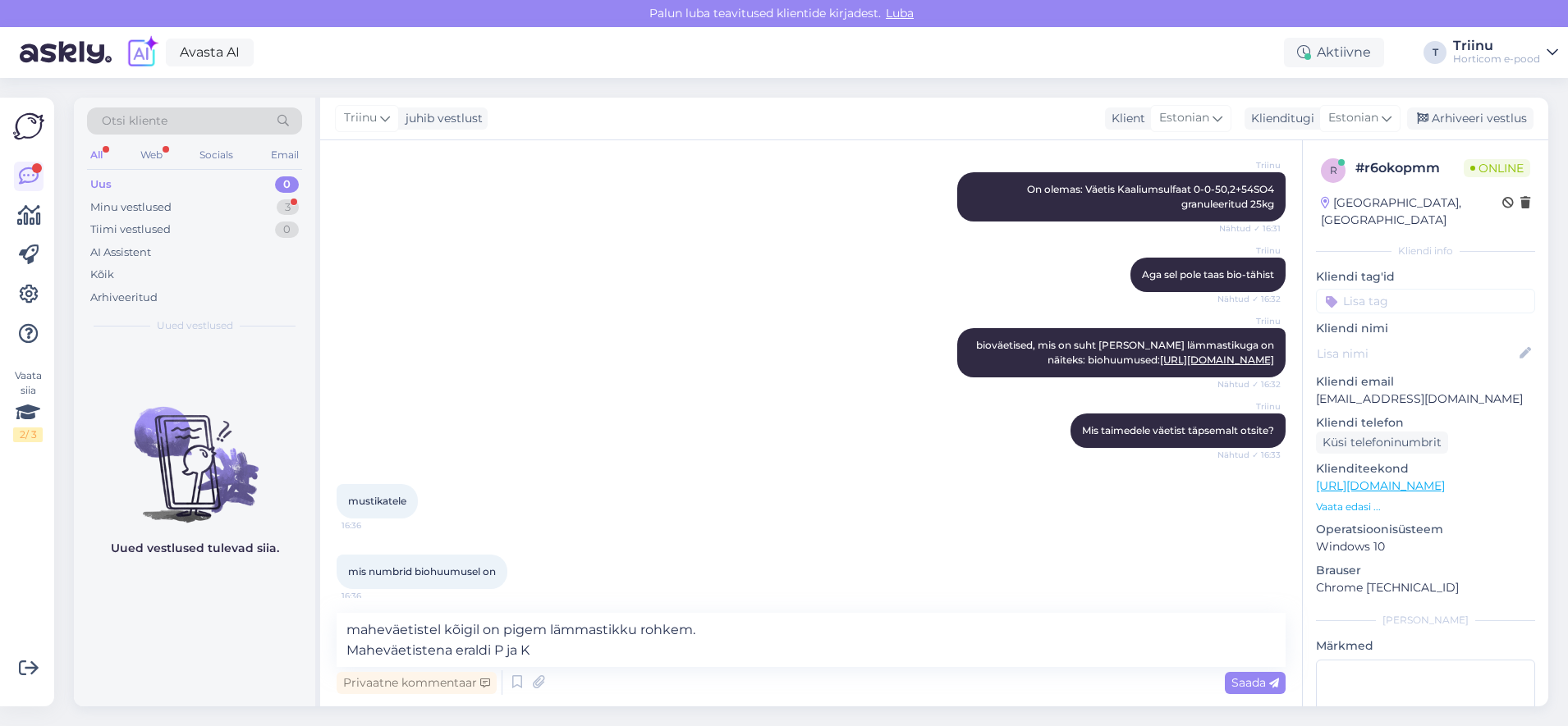
scroll to position [874, 0]
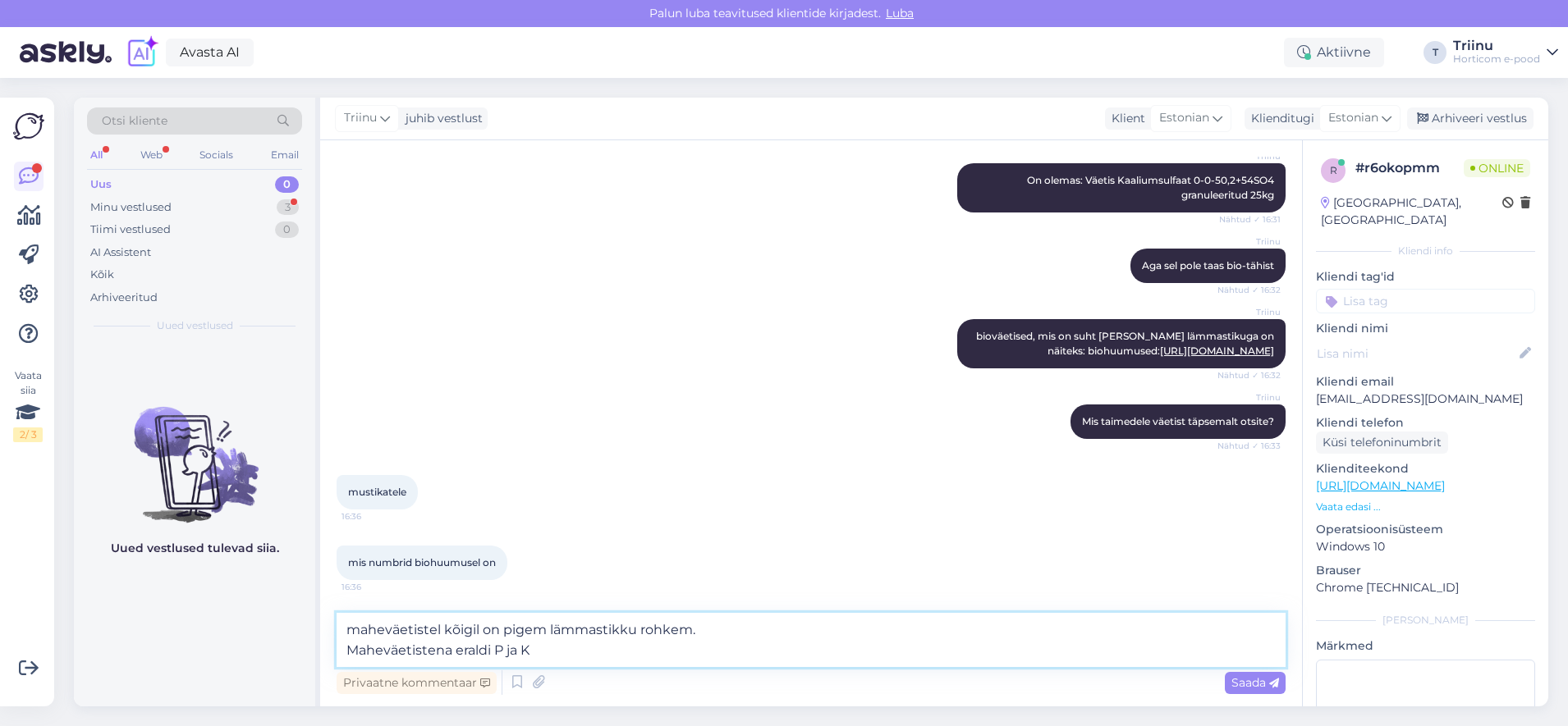
click at [551, 658] on textarea "maheväetistel kõigil on pigem lämmastikku rohkem. Maheväetistena eraldi P ja K" at bounding box center [811, 639] width 949 height 54
click at [576, 641] on textarea "maheväetistel kõigil on pigem lämmastikku rohkem. Maheväetistena eraldi P ja K" at bounding box center [811, 639] width 949 height 54
drag, startPoint x: 553, startPoint y: 648, endPoint x: 290, endPoint y: 605, distance: 266.5
click at [290, 605] on div "Otsi kliente All Web Socials Email Uus 0 Minu vestlused 3 Tiimi vestlused 0 AI …" at bounding box center [811, 402] width 1474 height 609
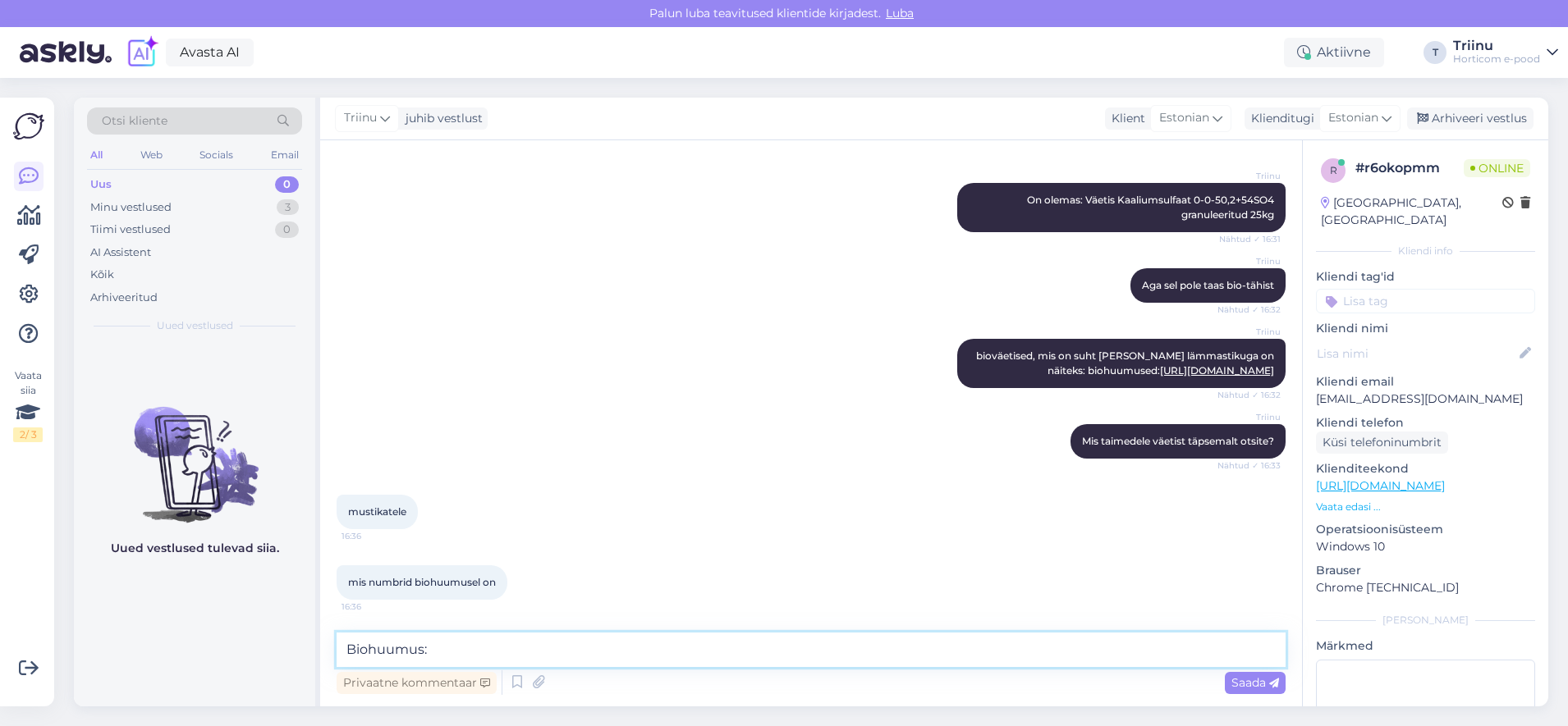
scroll to position [880, 0]
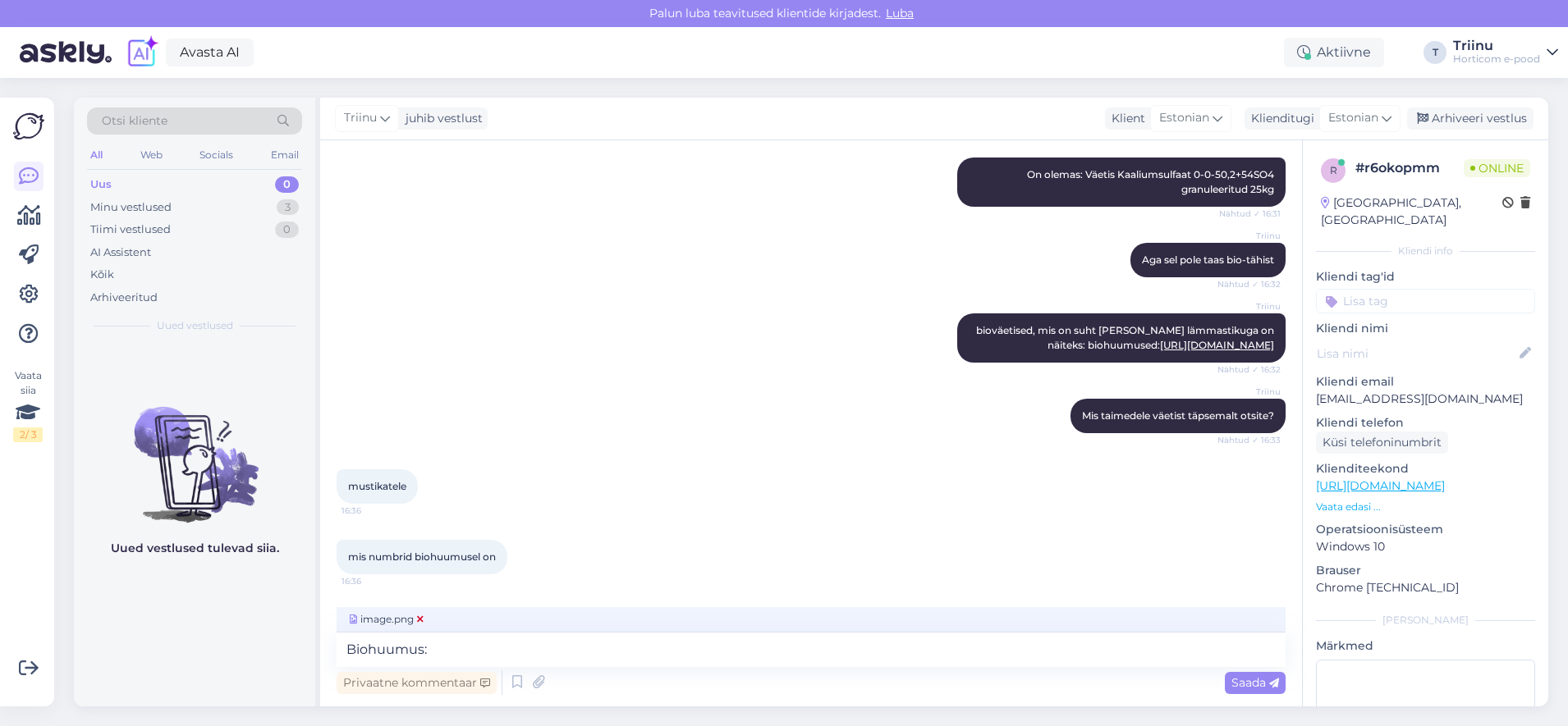
click at [424, 621] on span "image.png" at bounding box center [386, 619] width 81 height 15
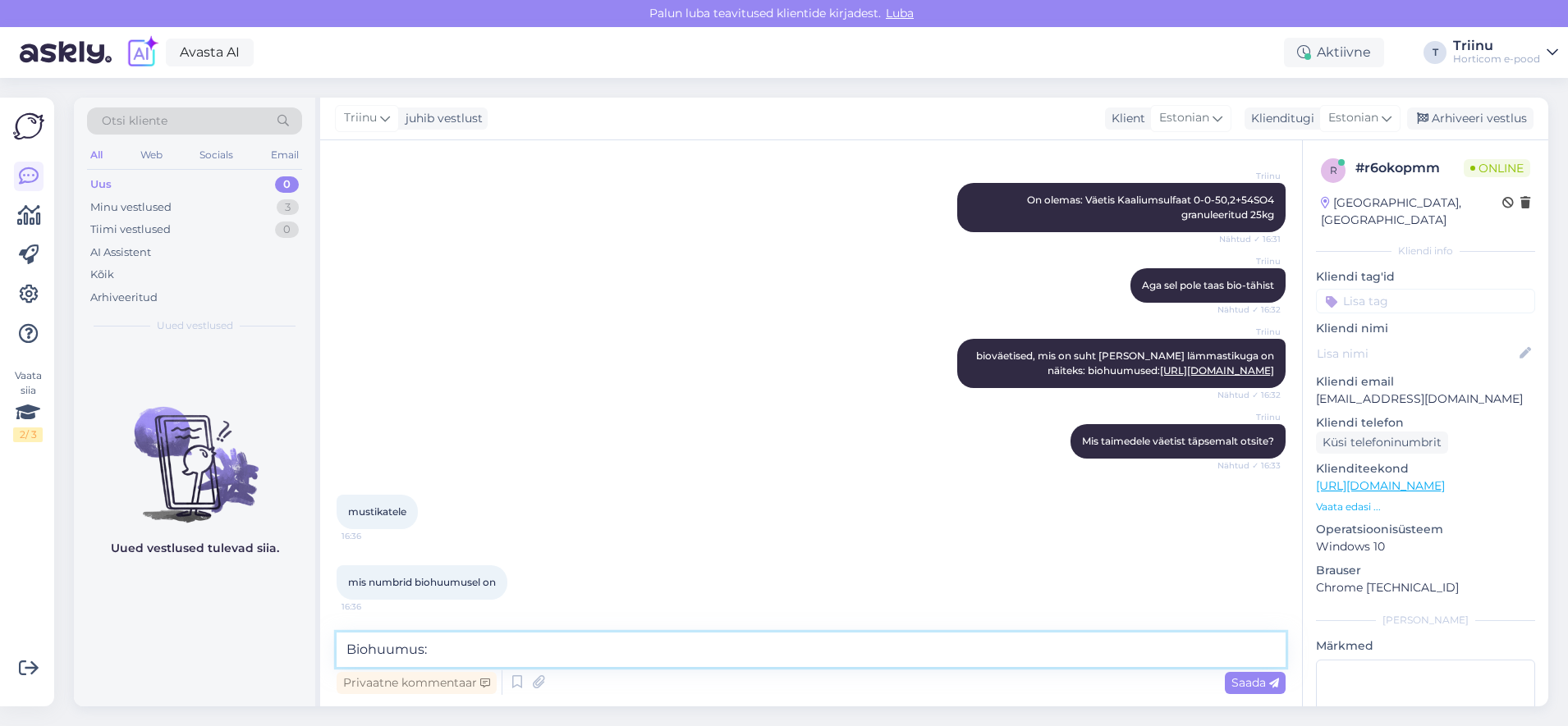
click at [444, 655] on textarea "Biohuumus:" at bounding box center [811, 649] width 949 height 35
type textarea "Biohuumusel NPK: 0,08-0,05-0,12"
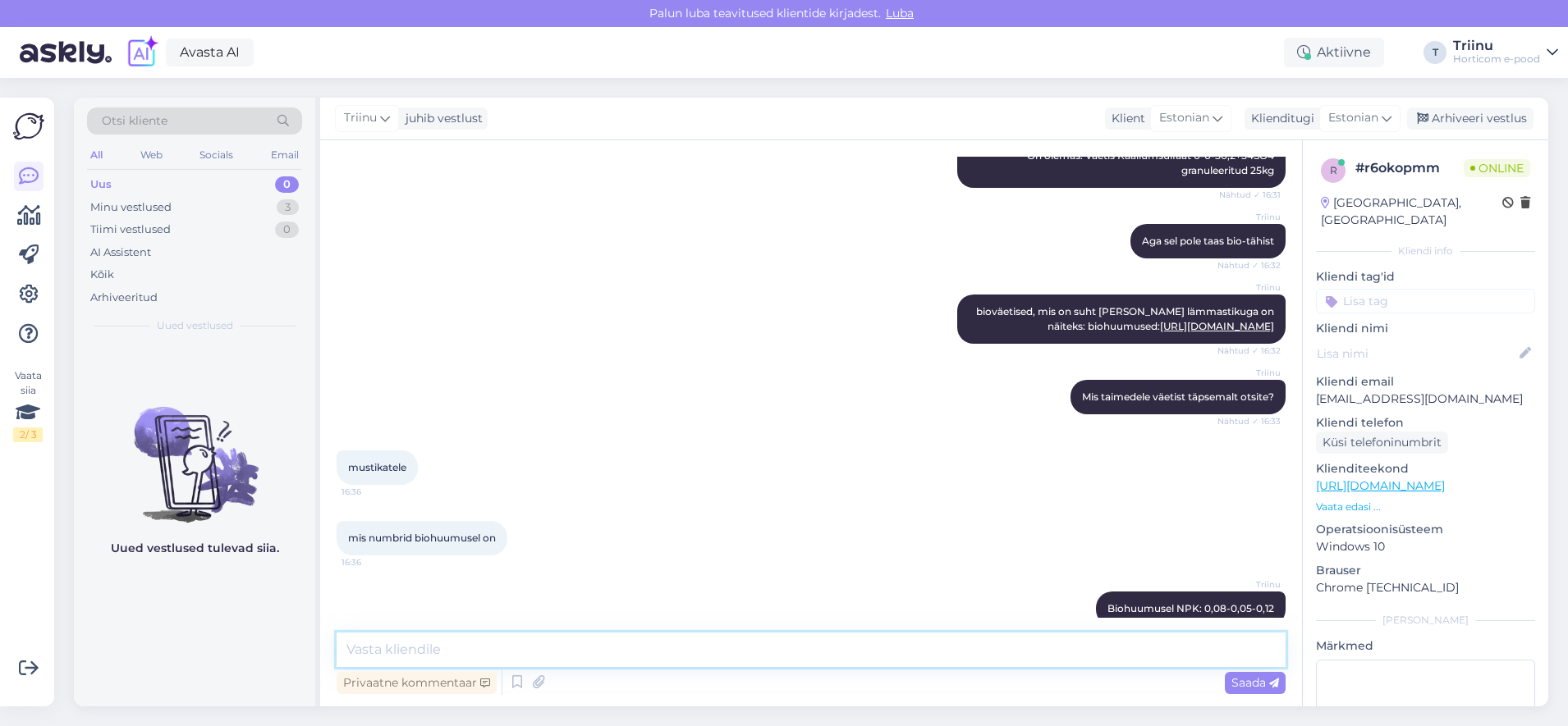
scroll to position [925, 0]
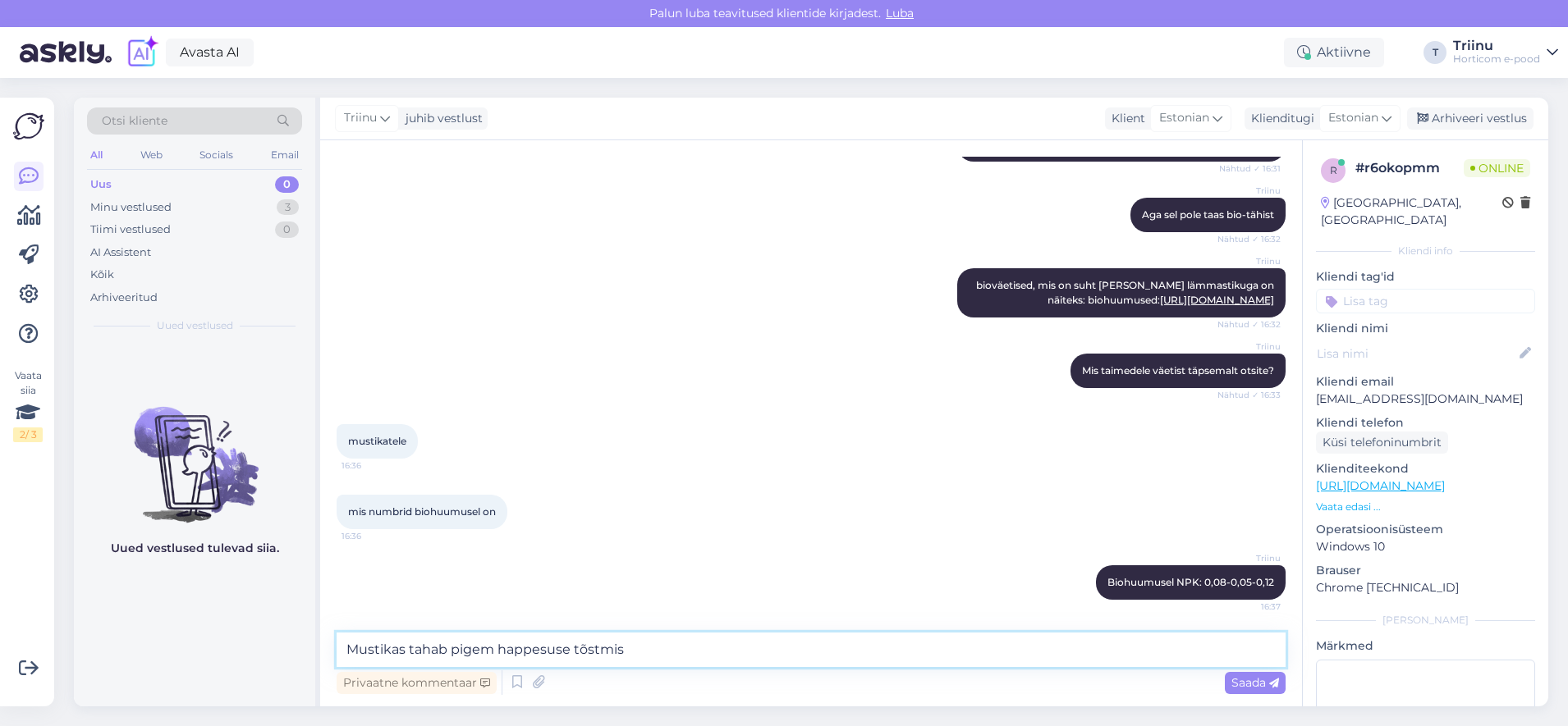
type textarea "Mustikas tahab pigem happesuse tõstmist"
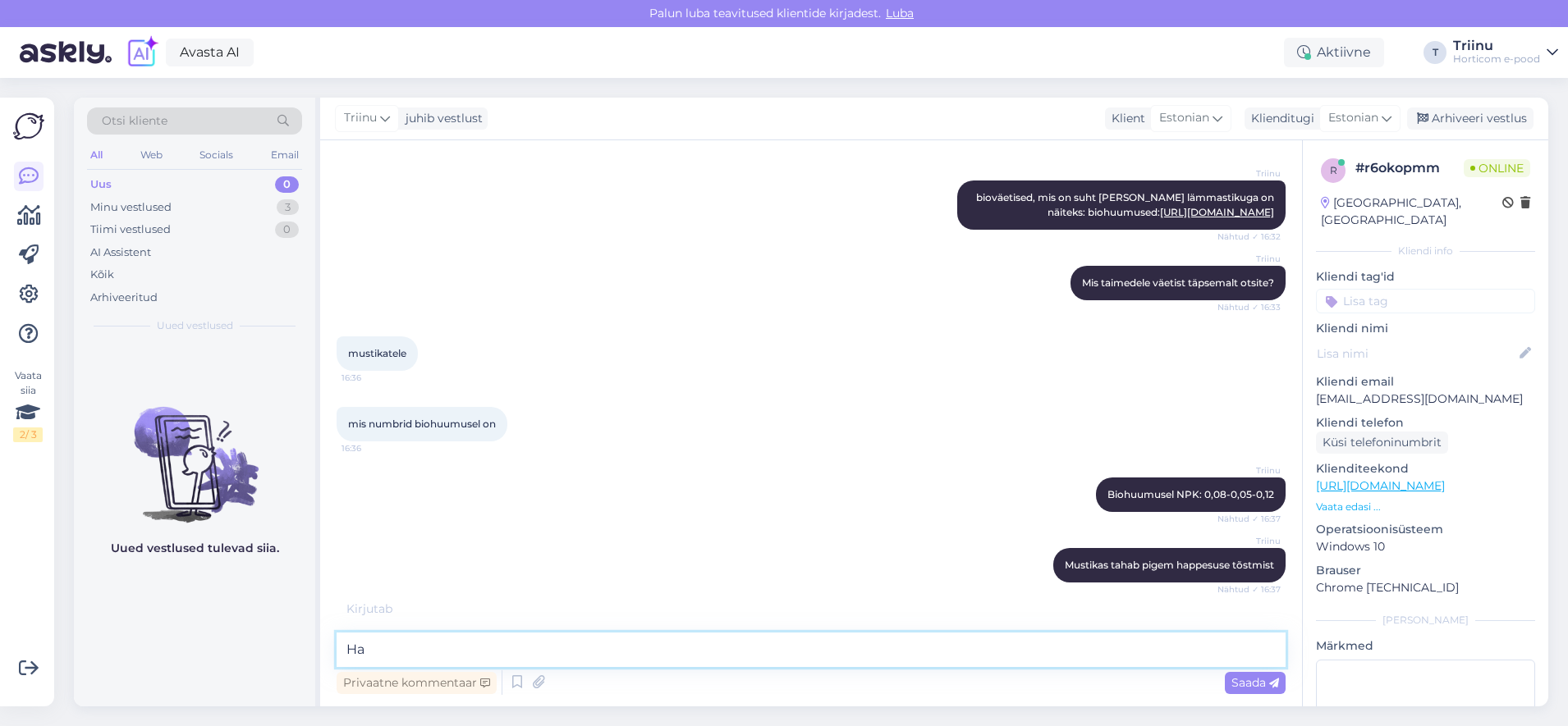
type textarea "H"
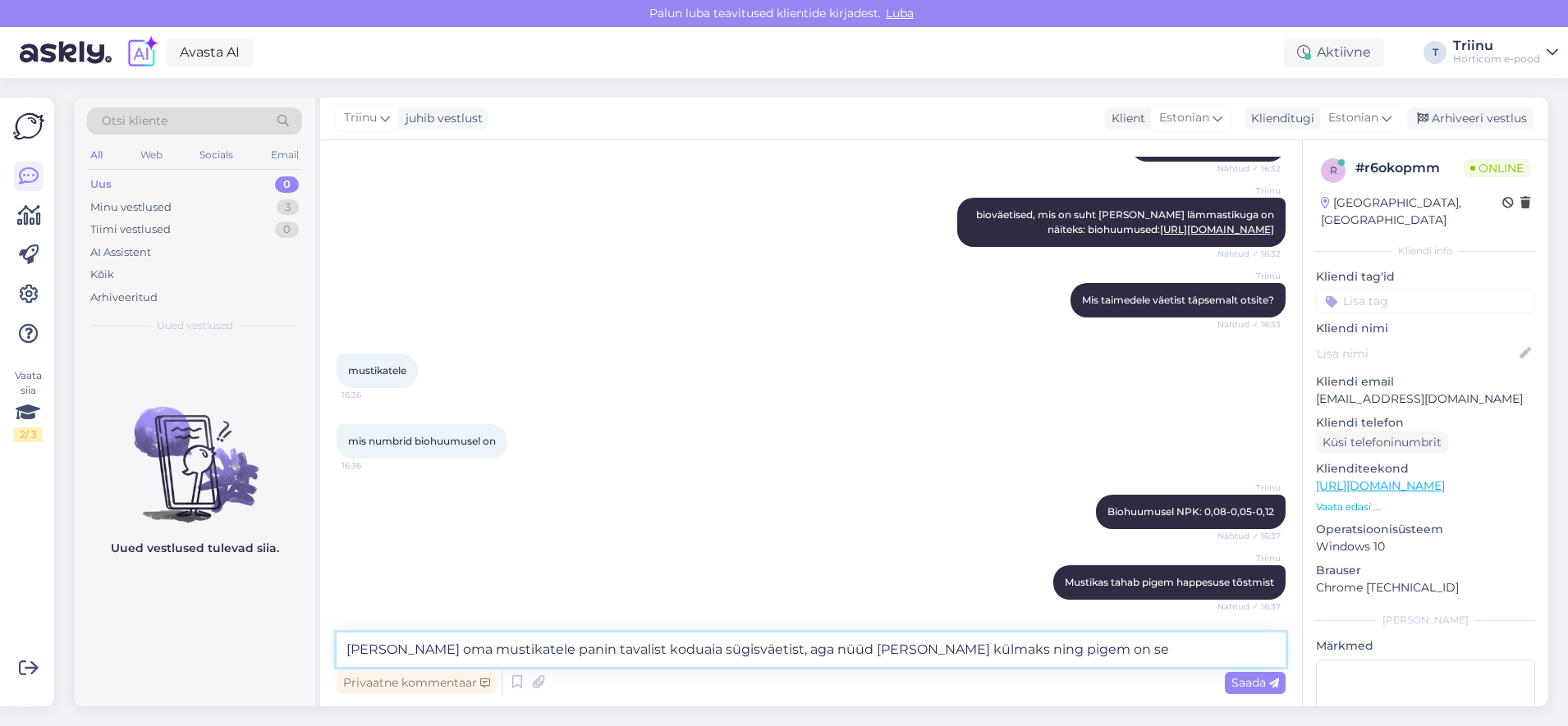
scroll to position [1081, 0]
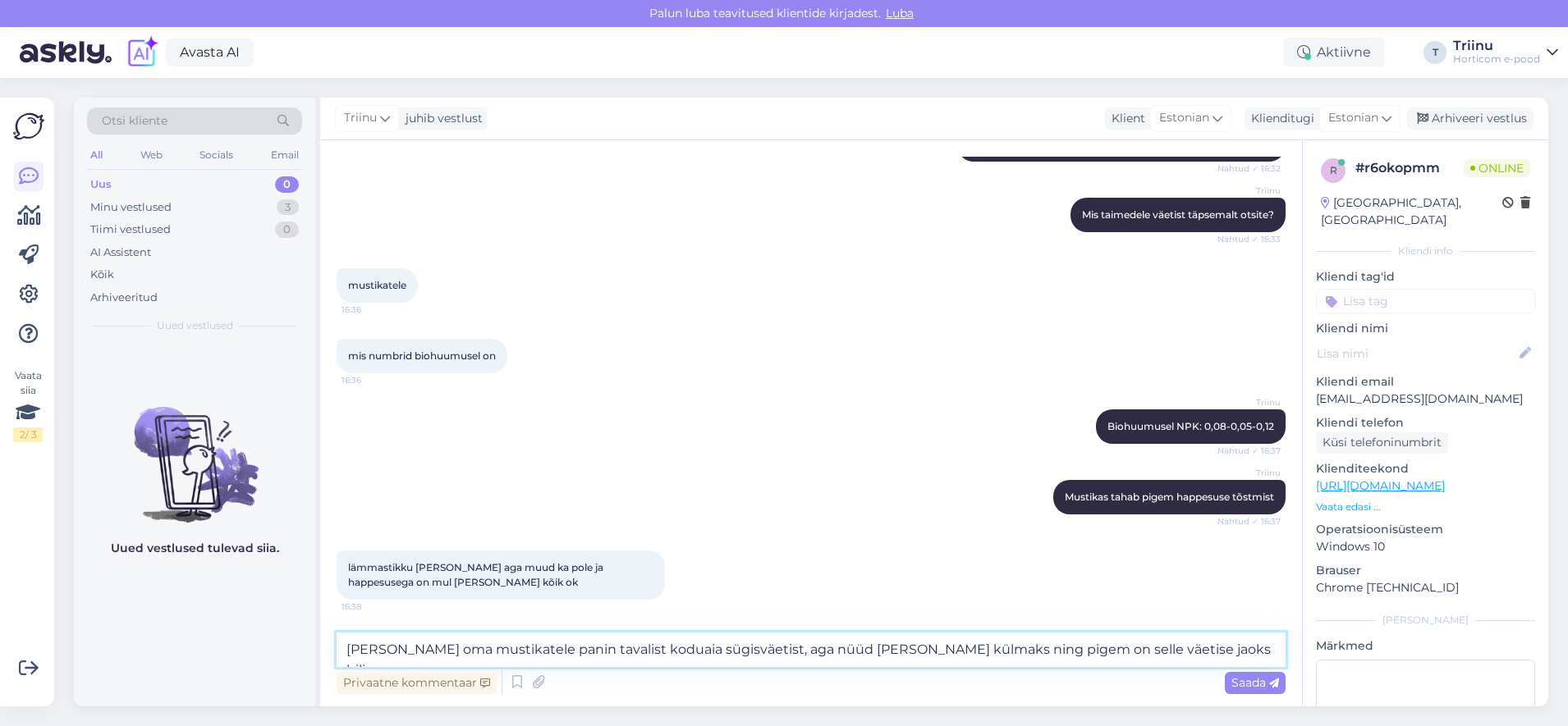
type textarea "[PERSON_NAME] oma mustikatele panin tavalist koduaia sügisväetist, aga nüüd [PE…"
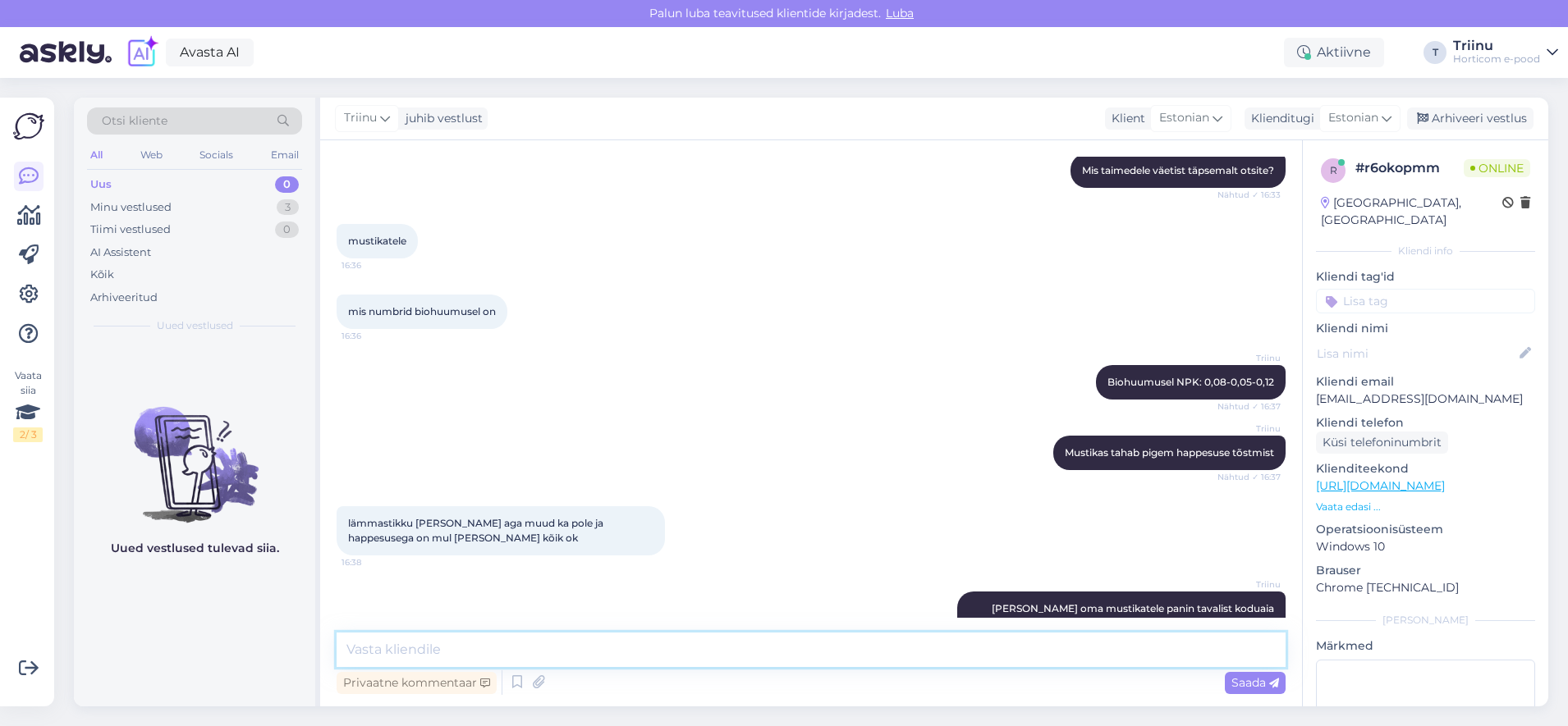
scroll to position [1181, 0]
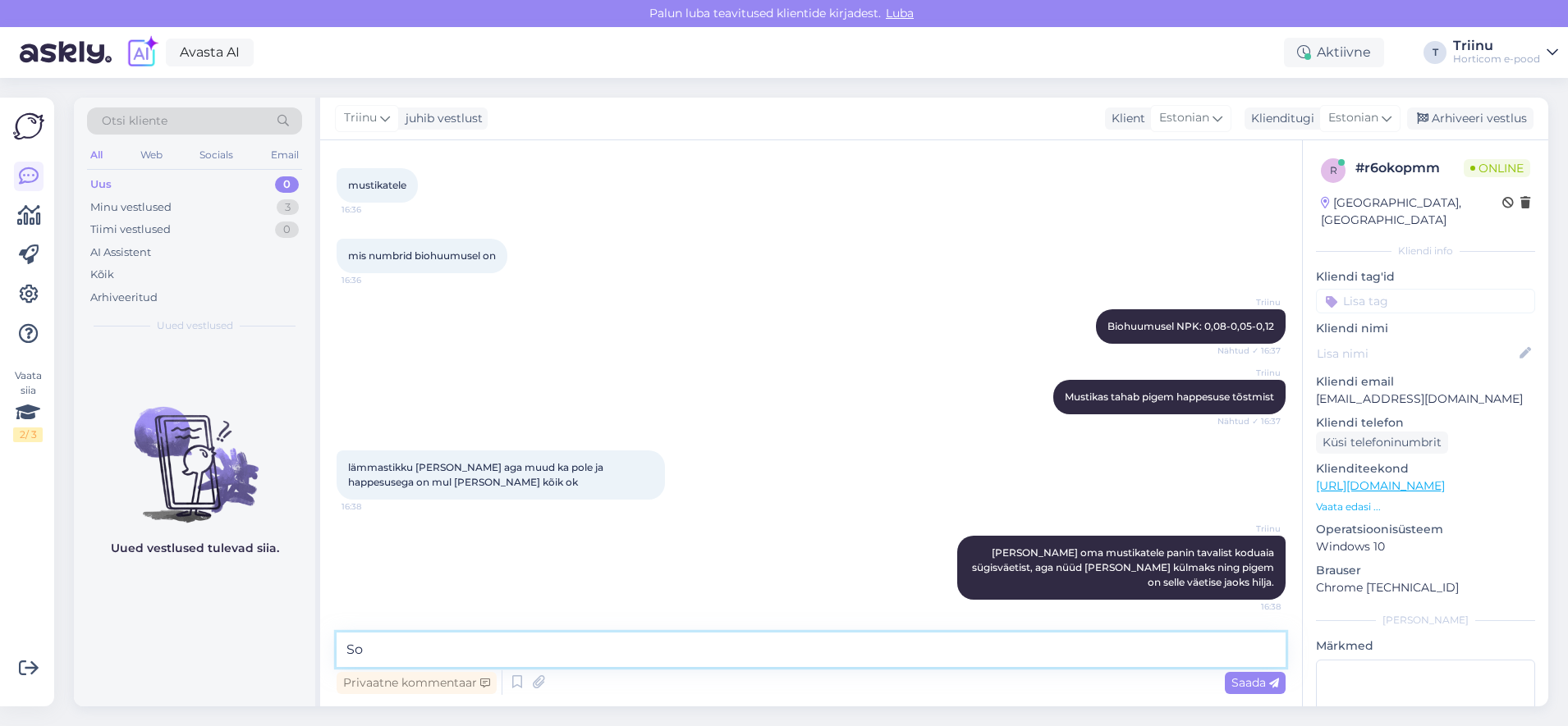
type textarea "S"
type textarea "M"
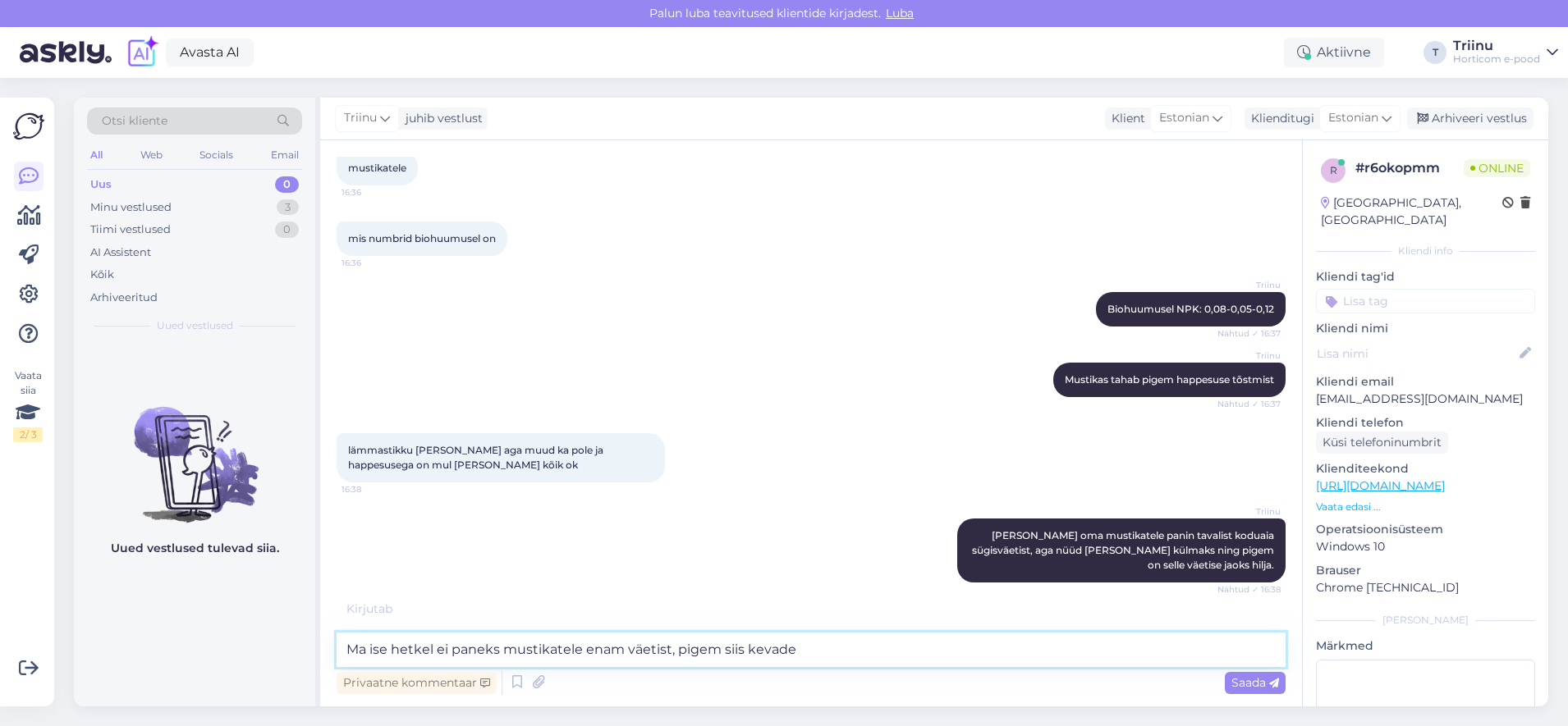
type textarea "Ma ise hetkel ei paneks mustikatele enam väetist, pigem siis kevadel"
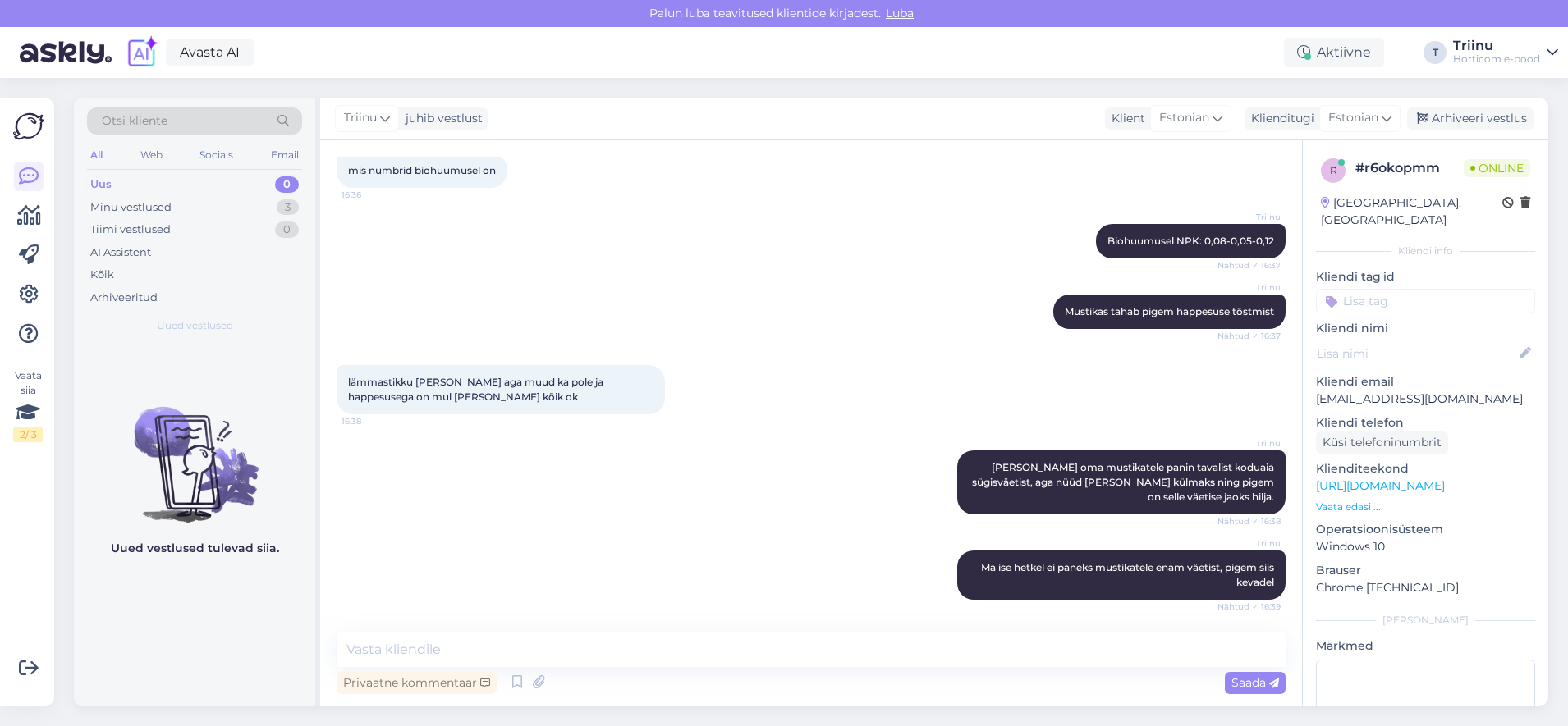
scroll to position [1338, 0]
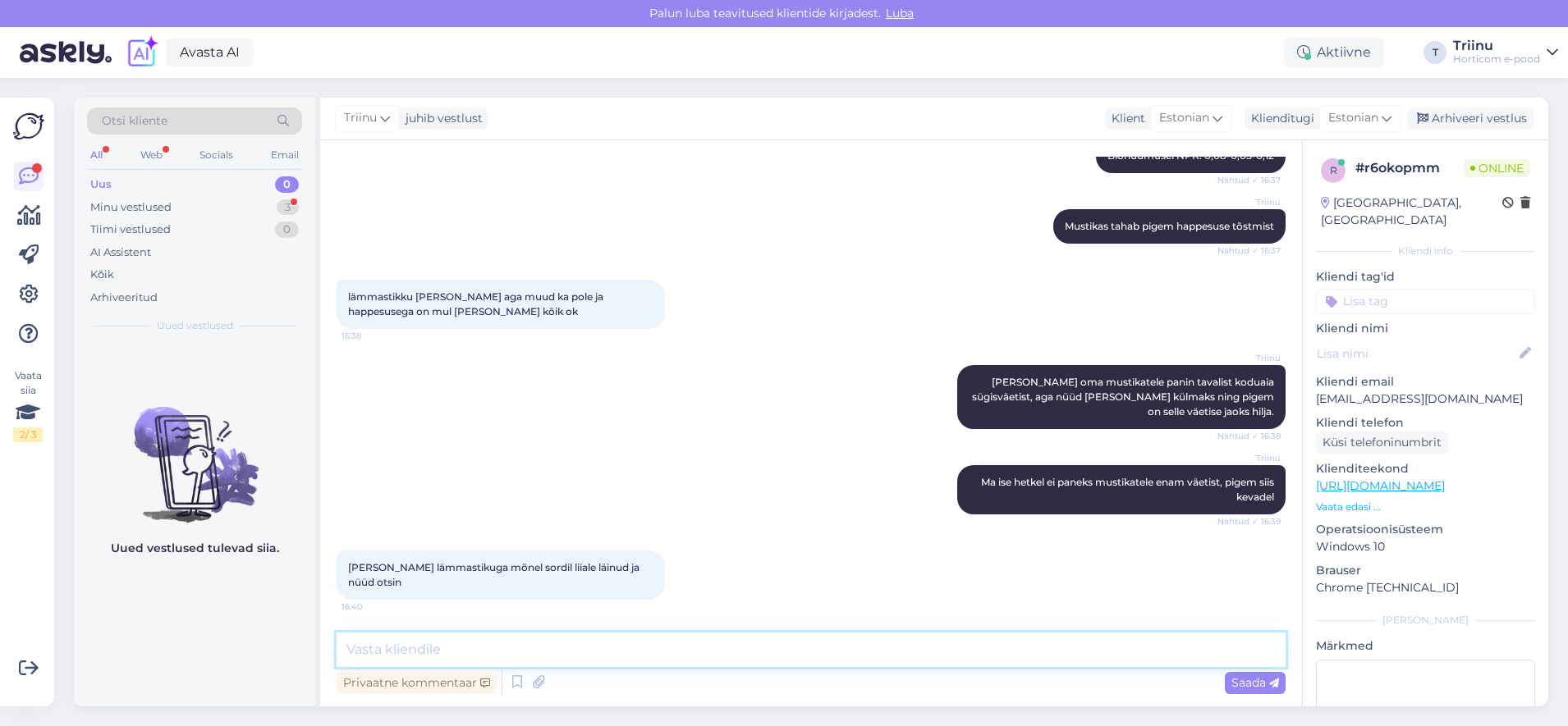
click at [545, 649] on textarea at bounding box center [811, 649] width 949 height 35
click at [398, 646] on textarea at bounding box center [811, 649] width 949 height 35
click at [434, 648] on textarea at bounding box center [811, 649] width 949 height 35
click at [535, 658] on textarea at bounding box center [811, 649] width 949 height 35
paste textarea "BIO pikaajaline mustikaväetis lambavillaga Compo 750g"
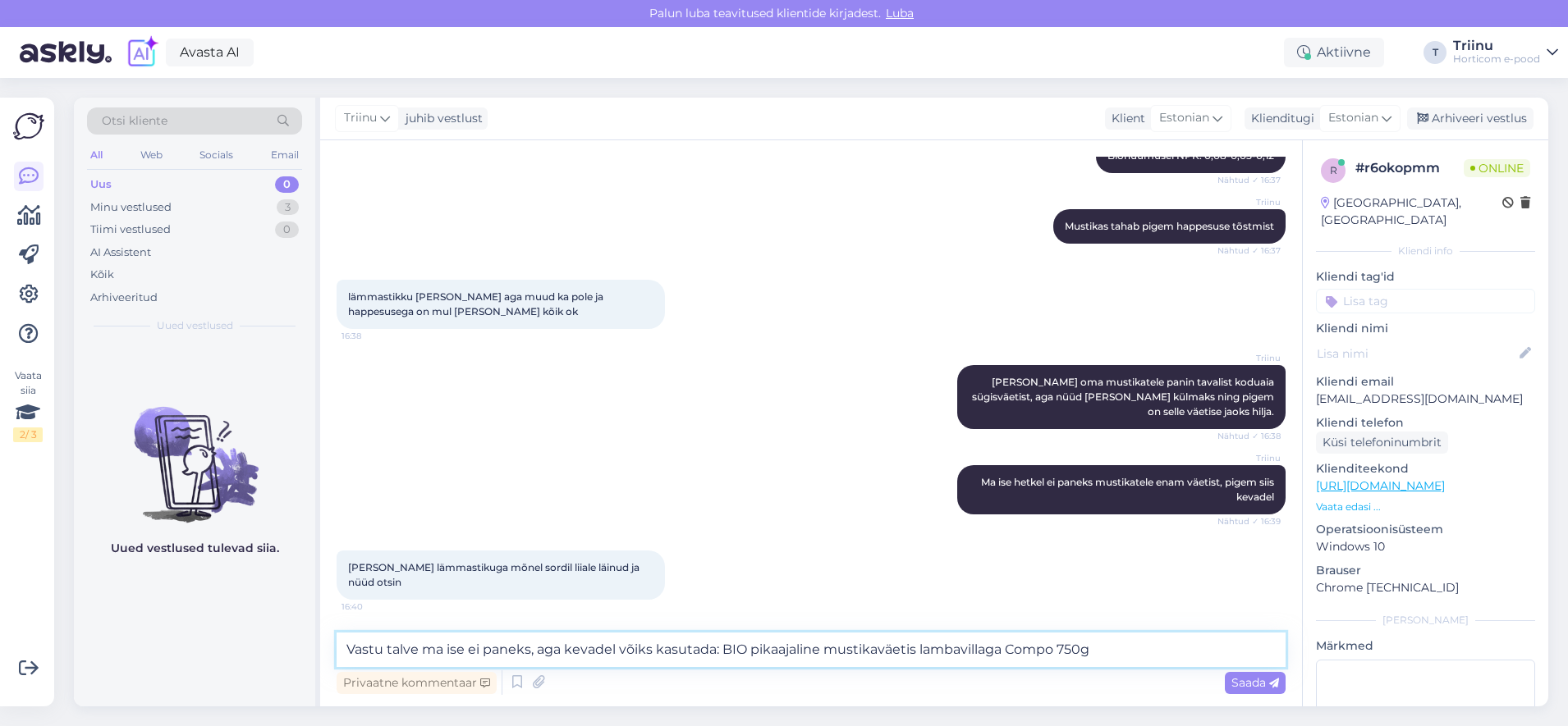
type textarea "Vastu talve ma ise ei paneks, aga kevadel võiks kasutada: BIO pikaajaline musti…"
click at [1015, 683] on div "Privaatne kommentaar Saada" at bounding box center [811, 682] width 949 height 31
click at [1227, 681] on div "Saada" at bounding box center [1255, 683] width 61 height 22
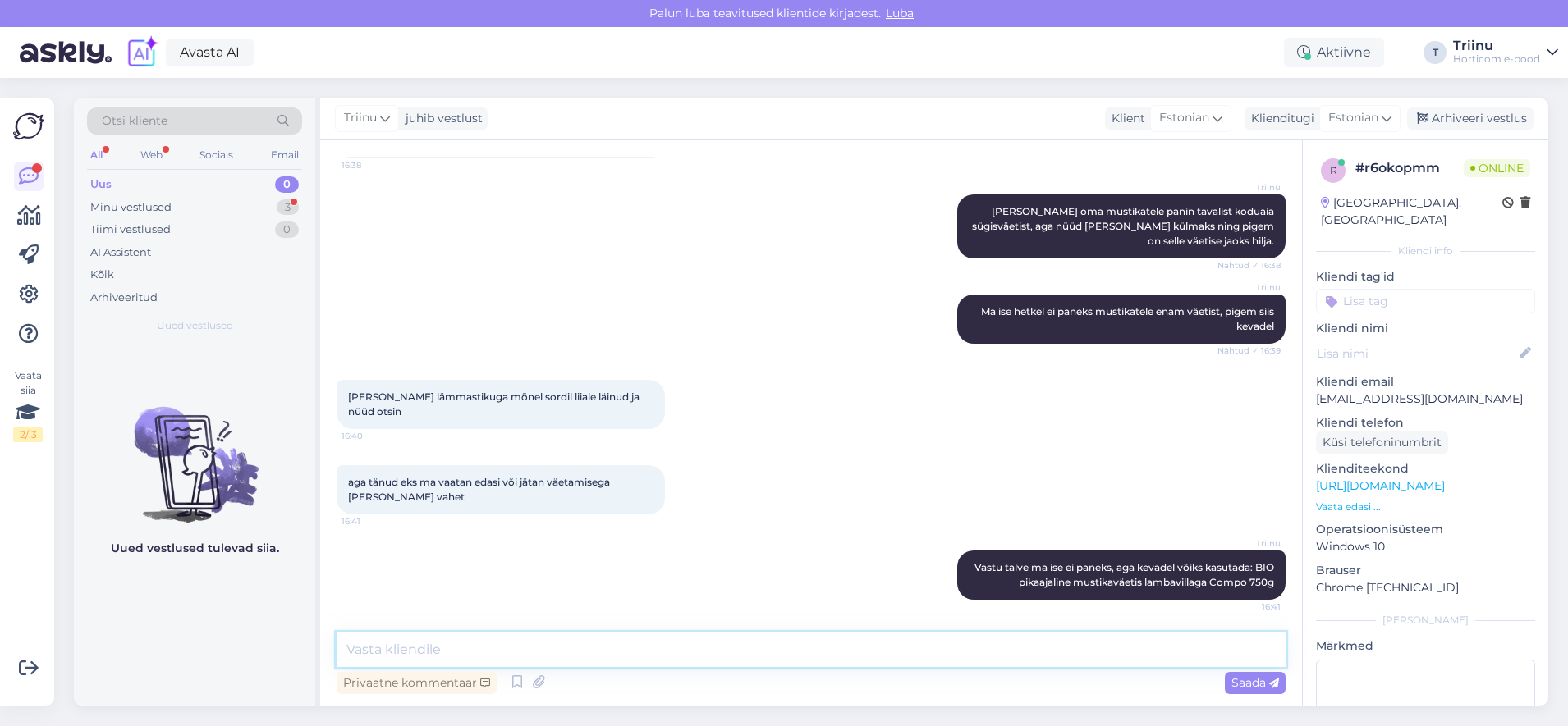
click at [631, 656] on textarea at bounding box center [811, 649] width 949 height 35
click at [222, 209] on div "Minu vestlused 3" at bounding box center [194, 207] width 215 height 23
